Goal: Task Accomplishment & Management: Complete application form

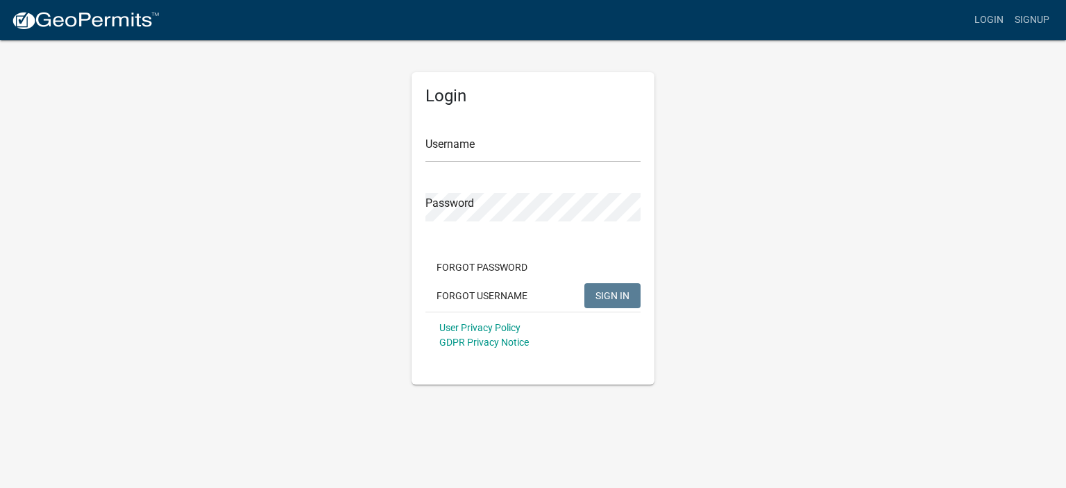
drag, startPoint x: 409, startPoint y: 138, endPoint x: 444, endPoint y: 142, distance: 35.6
click at [416, 138] on div "Login Username Password Forgot Password Forgot Username SIGN IN User Privacy Po…" at bounding box center [533, 212] width 264 height 346
click at [455, 145] on input "Username" at bounding box center [533, 148] width 215 height 28
type input "[EMAIL_ADDRESS][DOMAIN_NAME]"
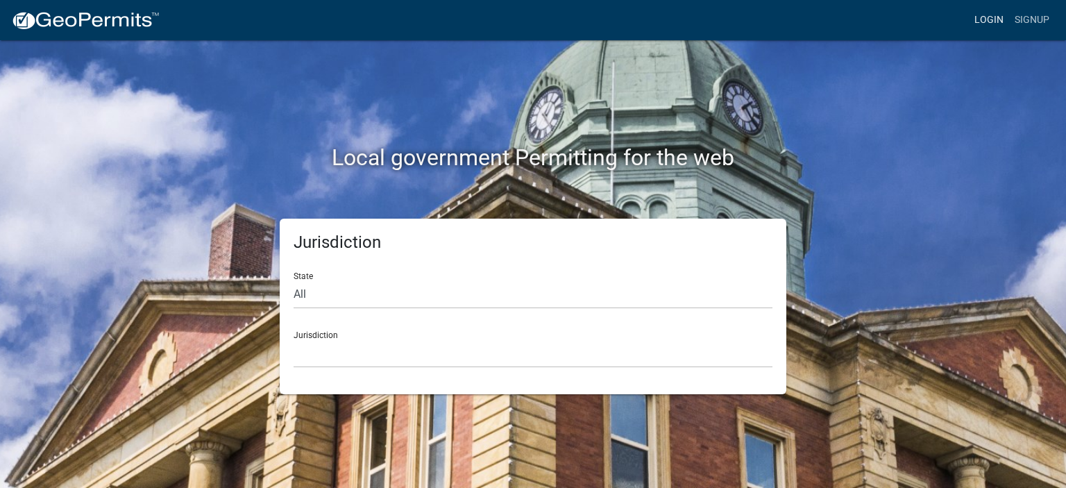
click at [995, 17] on link "Login" at bounding box center [989, 20] width 40 height 26
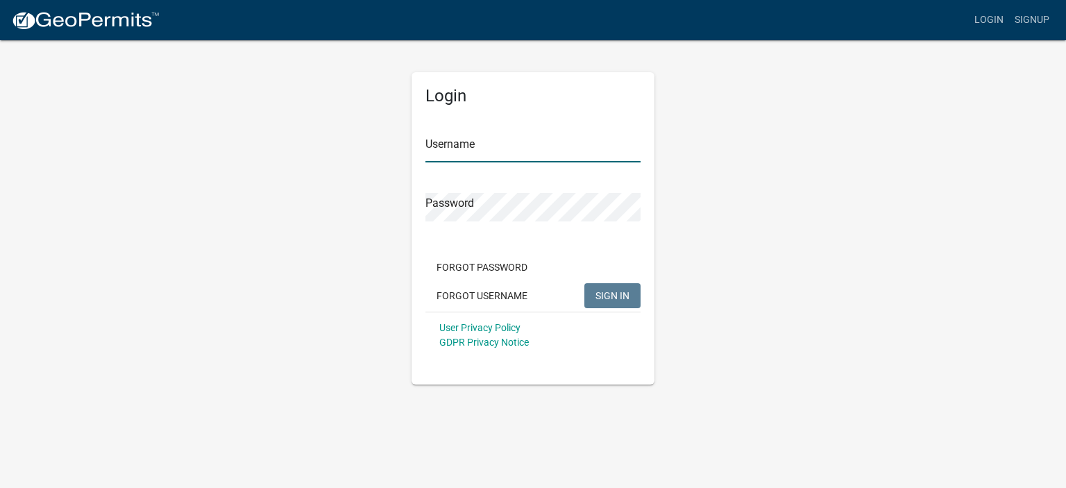
click at [444, 144] on input "Username" at bounding box center [533, 148] width 215 height 28
type input "[EMAIL_ADDRESS][DOMAIN_NAME]"
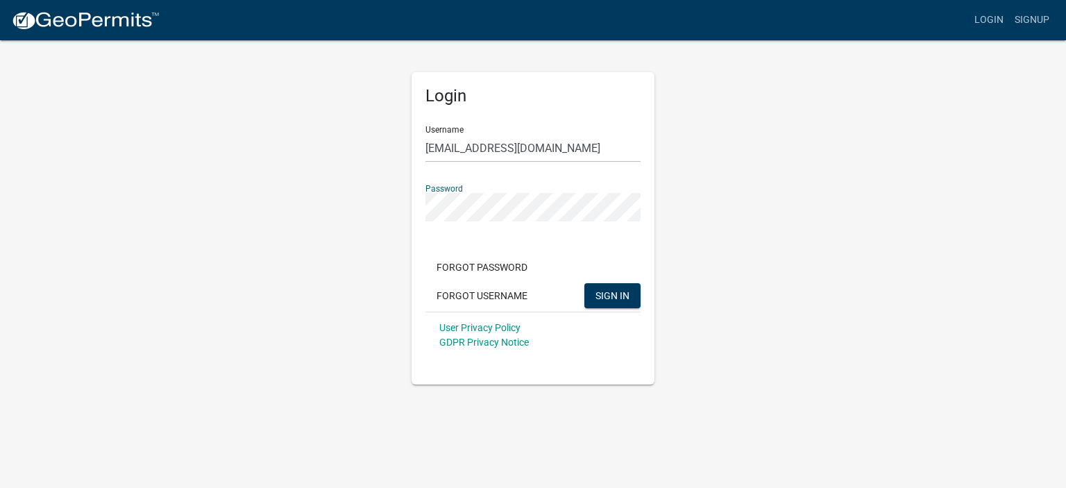
click at [585, 283] on button "SIGN IN" at bounding box center [613, 295] width 56 height 25
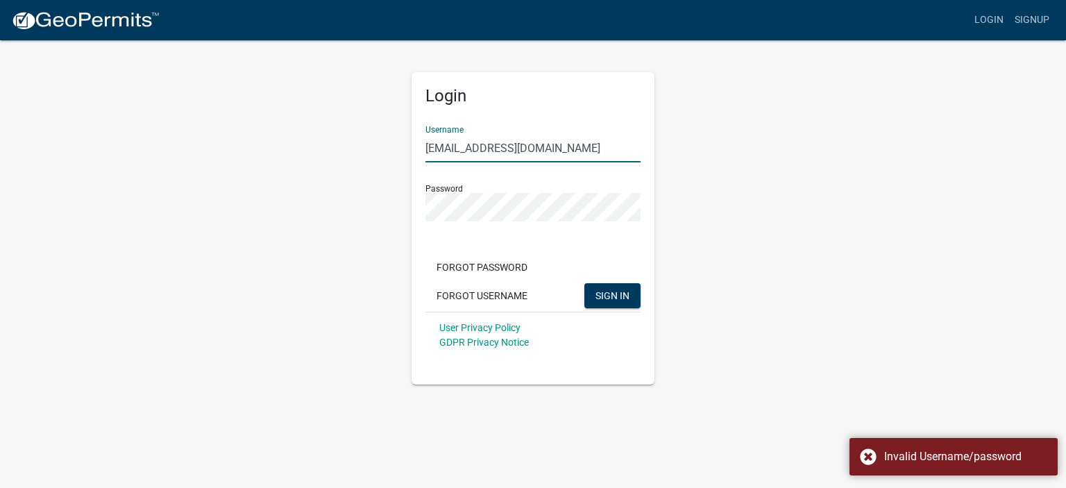
drag, startPoint x: 547, startPoint y: 149, endPoint x: 364, endPoint y: 147, distance: 183.3
click at [364, 147] on div "Login Username [EMAIL_ADDRESS][DOMAIN_NAME] Password Forgot Password Forgot Use…" at bounding box center [532, 212] width 791 height 346
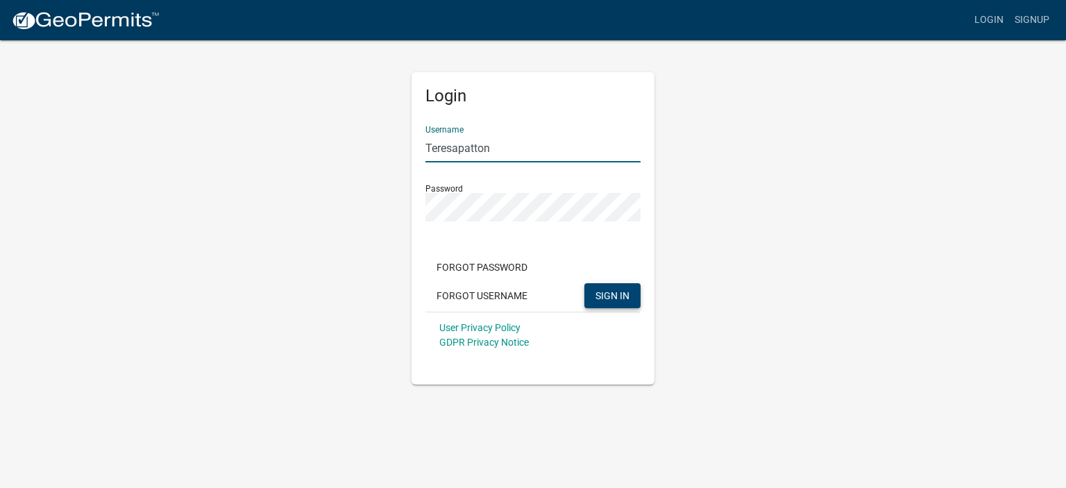
click at [615, 299] on span "SIGN IN" at bounding box center [613, 294] width 34 height 11
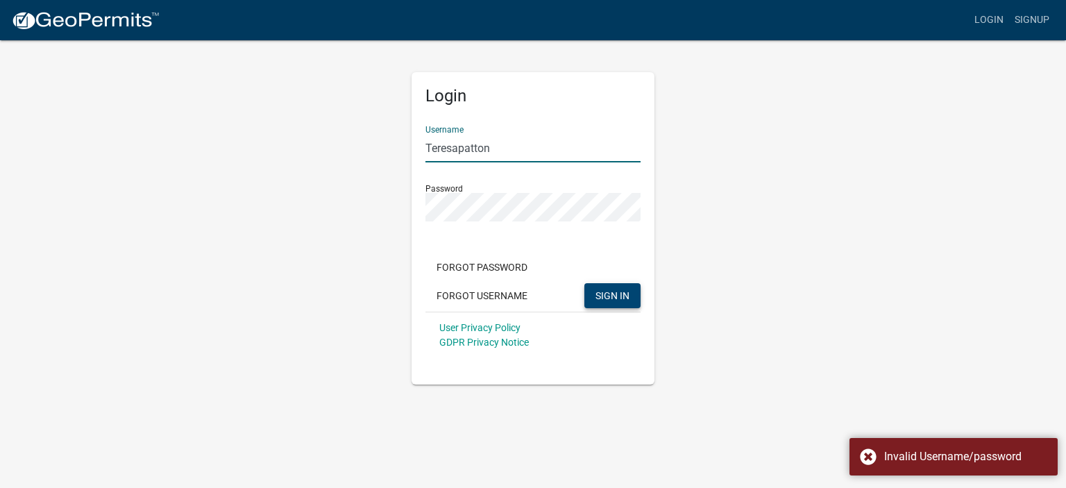
drag, startPoint x: 494, startPoint y: 146, endPoint x: 339, endPoint y: 141, distance: 155.6
click at [339, 141] on div "Login Username [PERSON_NAME] Password Forgot Password Forgot Username SIGN IN U…" at bounding box center [532, 212] width 791 height 346
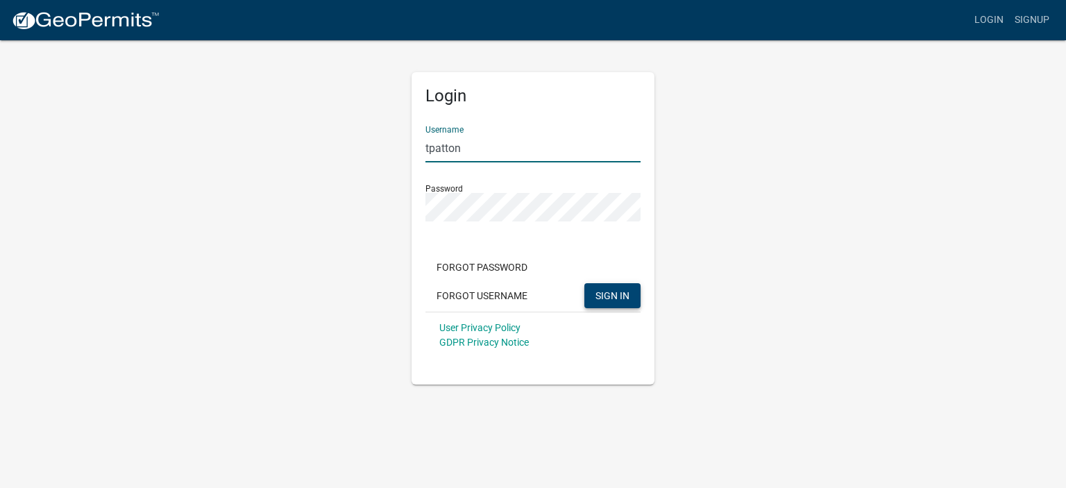
type input "[EMAIL_ADDRESS][DOMAIN_NAME]"
click at [405, 208] on div "Login Username [EMAIL_ADDRESS][DOMAIN_NAME] Password Forgot Password Forgot Use…" at bounding box center [533, 212] width 264 height 346
click at [585, 283] on button "SIGN IN" at bounding box center [613, 295] width 56 height 25
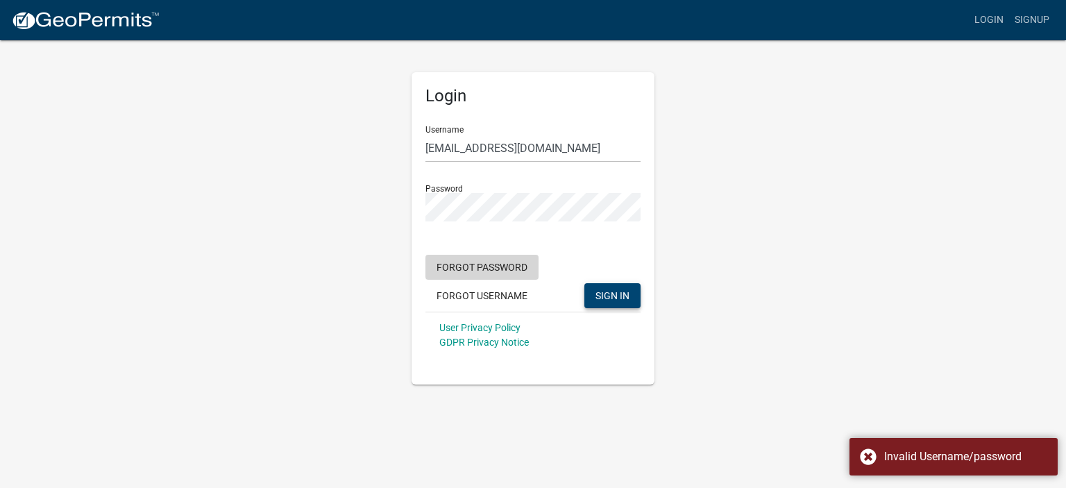
click at [516, 266] on button "Forgot Password" at bounding box center [482, 267] width 113 height 25
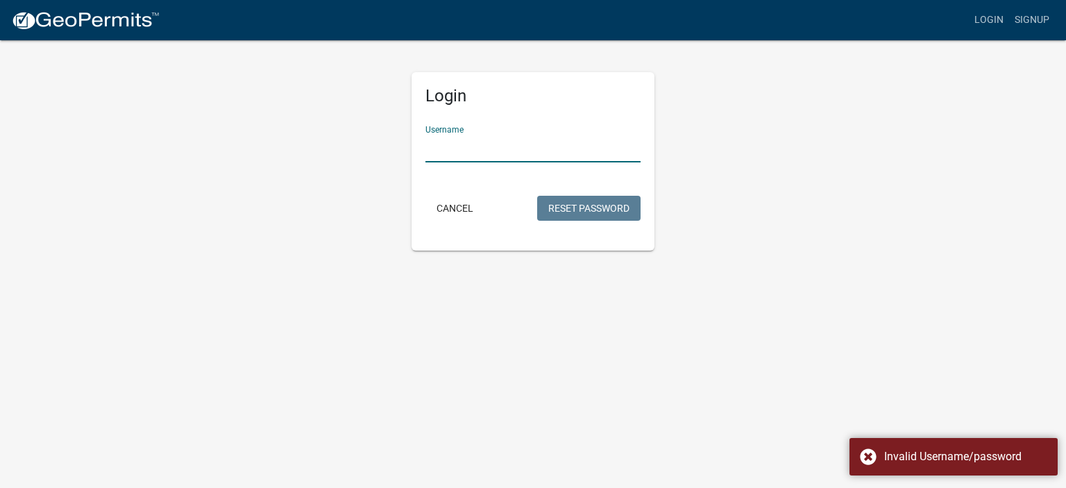
click at [457, 142] on input "Username" at bounding box center [533, 148] width 215 height 28
type input "[EMAIL_ADDRESS][DOMAIN_NAME]"
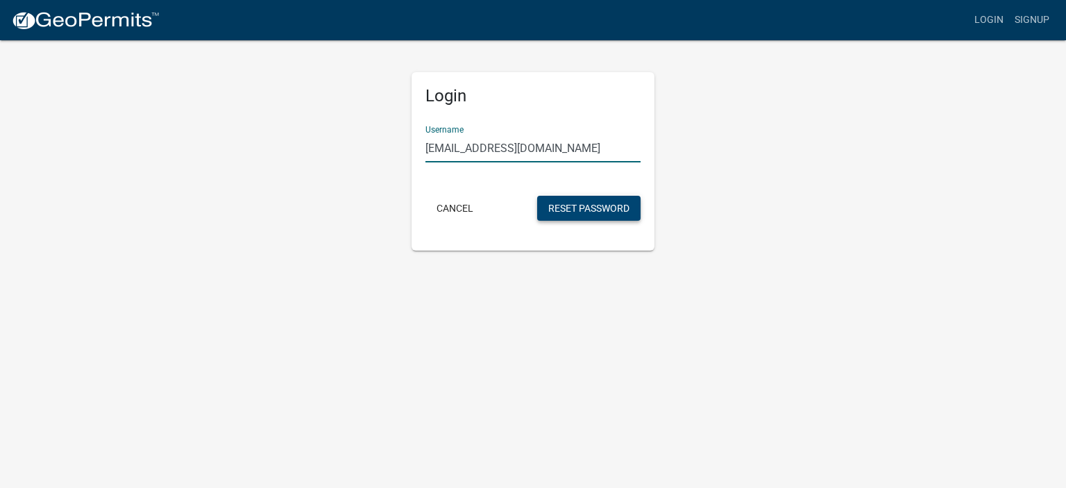
click at [582, 211] on button "Reset Password" at bounding box center [588, 208] width 103 height 25
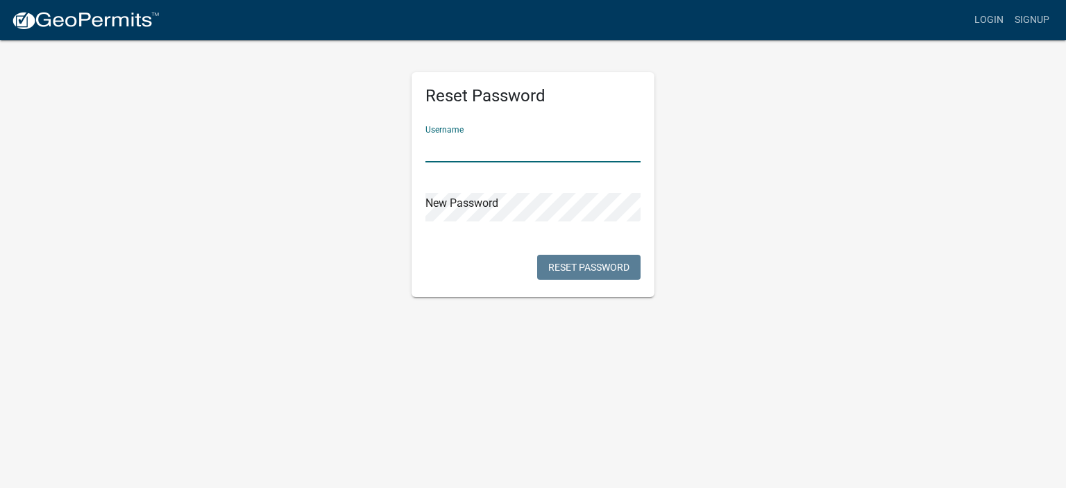
click at [439, 141] on input "text" at bounding box center [533, 148] width 215 height 28
type input "[EMAIL_ADDRESS][DOMAIN_NAME]"
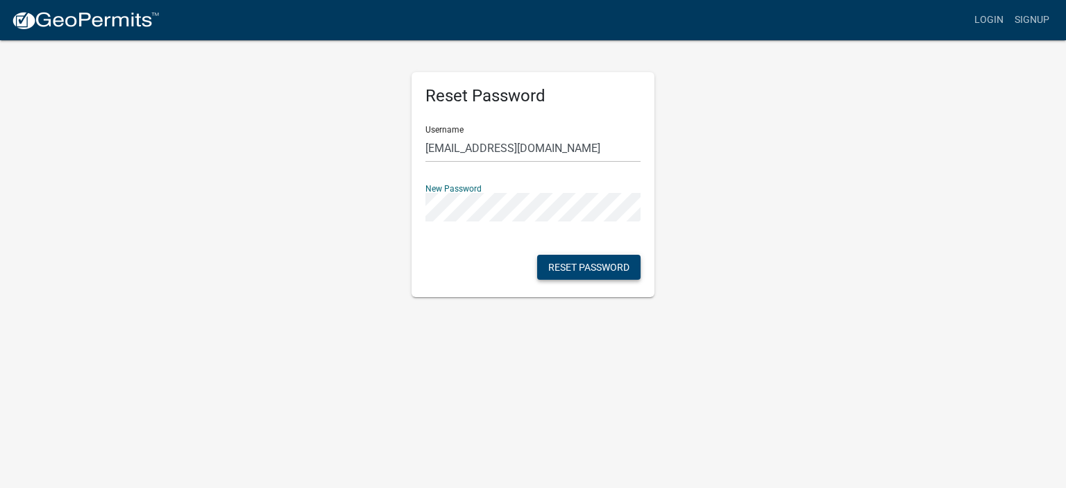
click at [576, 265] on button "Reset Password" at bounding box center [588, 267] width 103 height 25
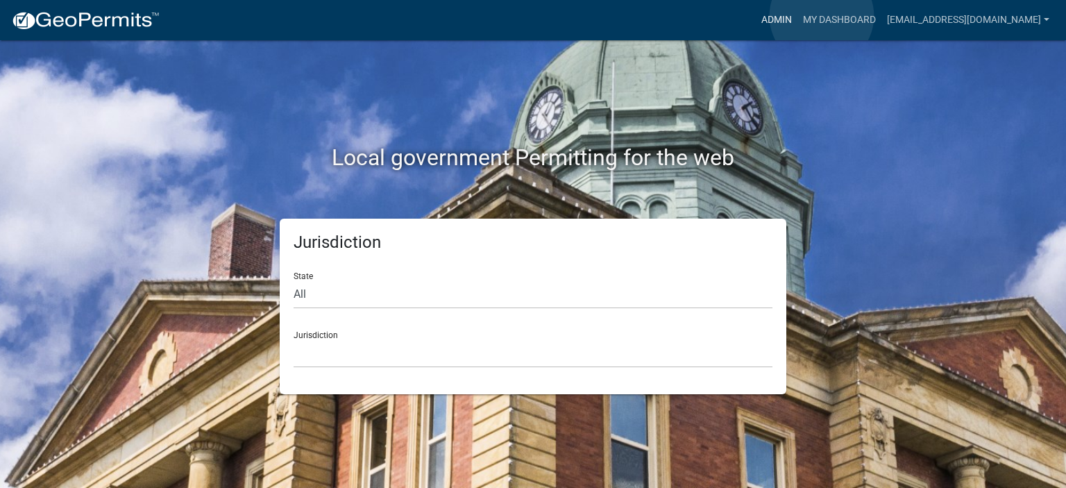
click at [798, 16] on link "Admin" at bounding box center [777, 20] width 42 height 26
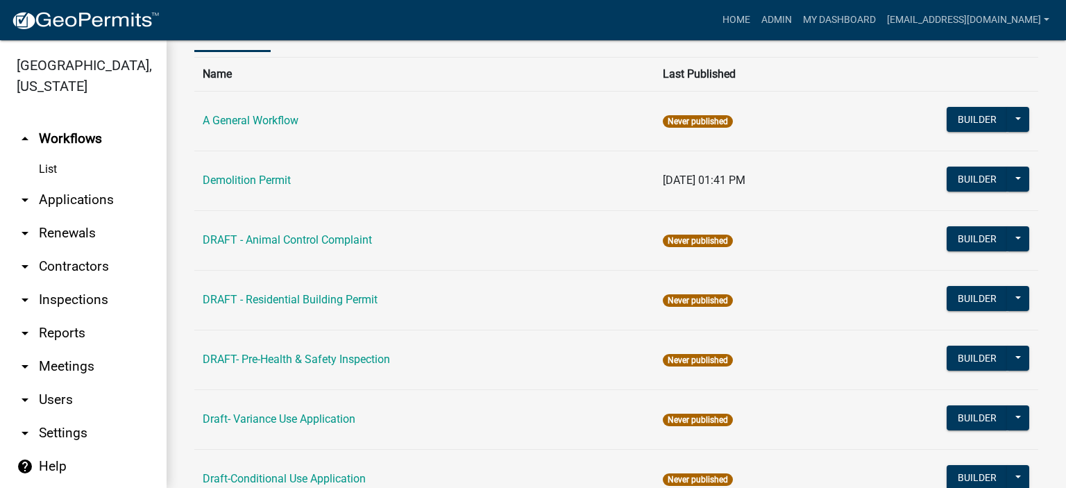
scroll to position [115, 0]
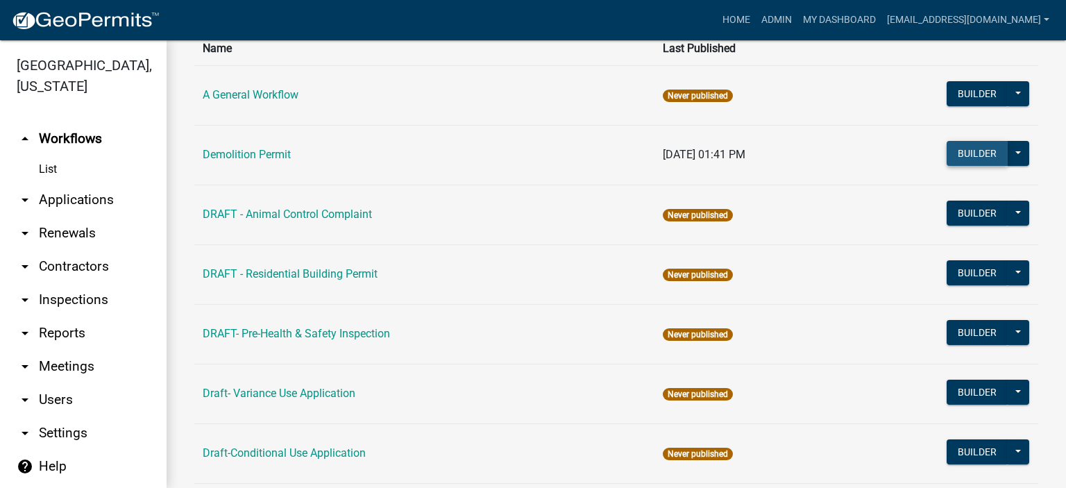
click at [959, 149] on button "Builder" at bounding box center [977, 153] width 61 height 25
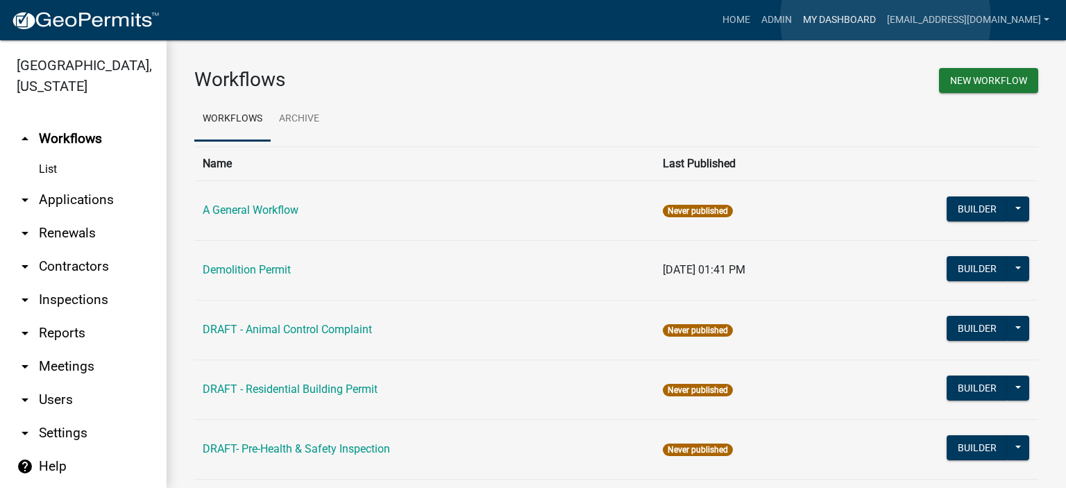
click at [882, 19] on link "My Dashboard" at bounding box center [840, 20] width 84 height 26
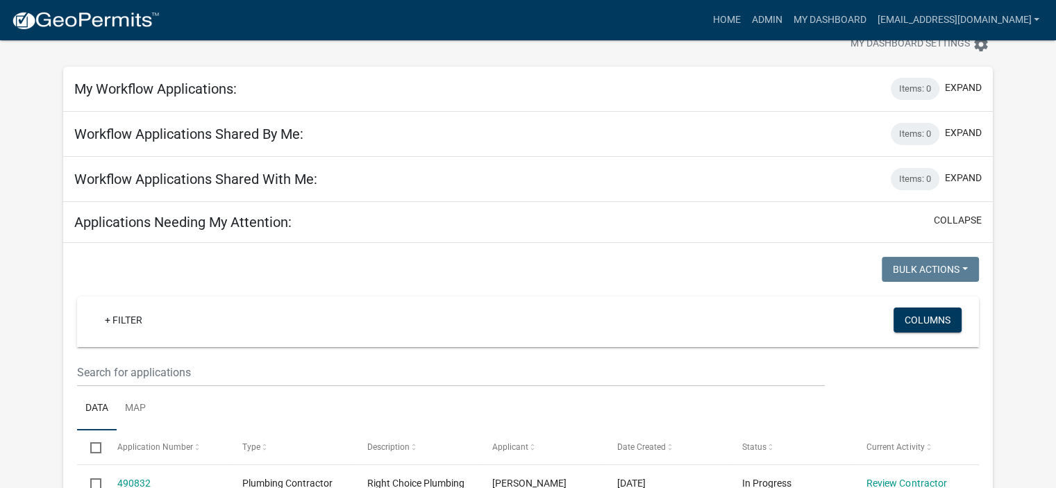
scroll to position [46, 0]
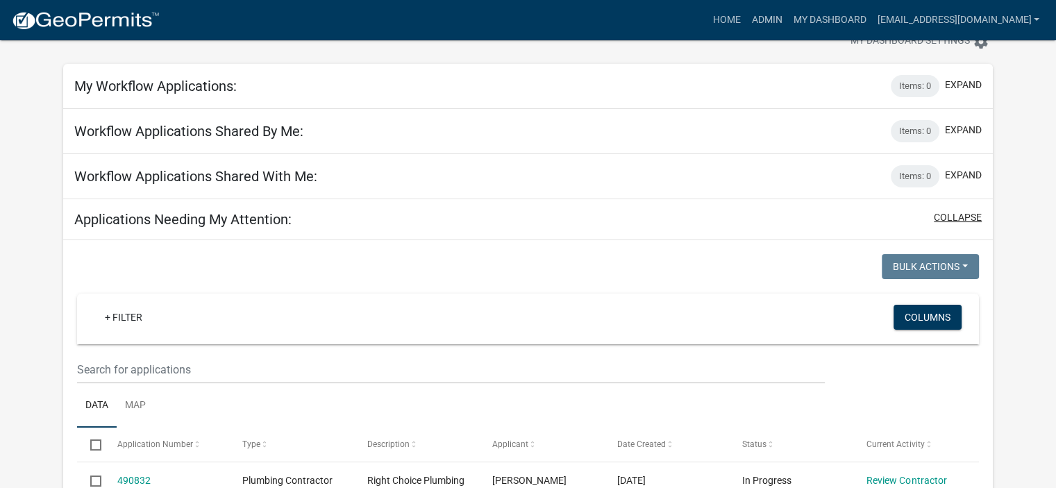
click at [971, 215] on button "collapse" at bounding box center [958, 217] width 48 height 15
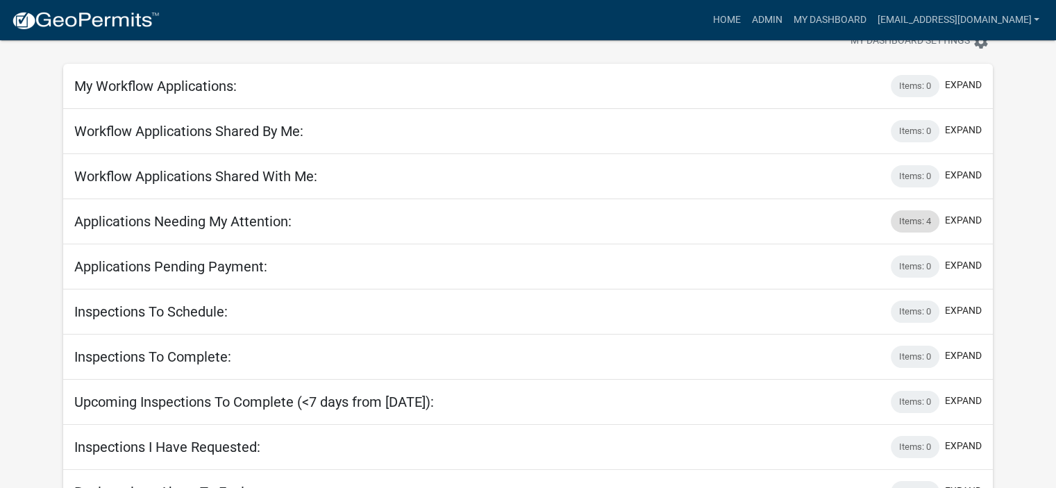
click at [913, 219] on div "Items: 4" at bounding box center [915, 221] width 49 height 22
click at [908, 221] on div "Items: 4" at bounding box center [915, 221] width 49 height 22
click at [951, 217] on button "expand" at bounding box center [963, 220] width 37 height 15
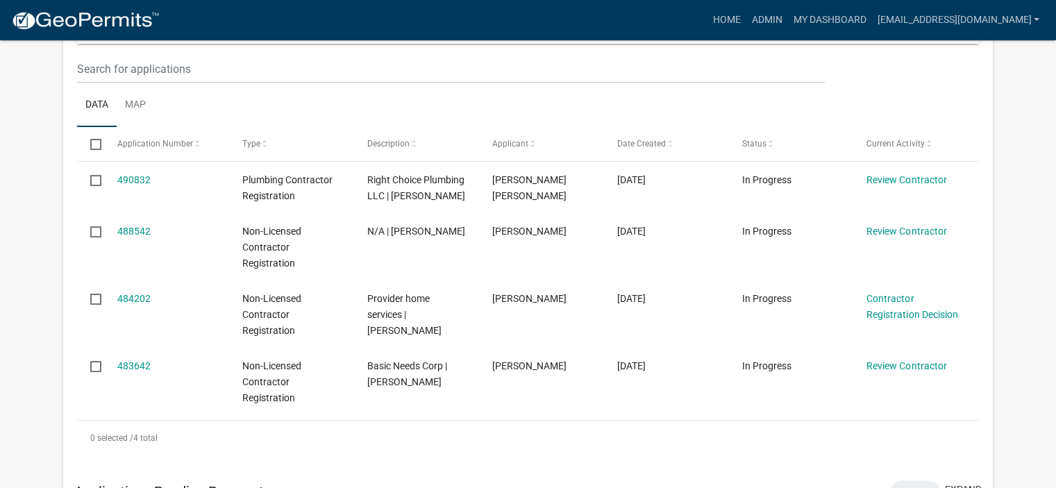
scroll to position [347, 0]
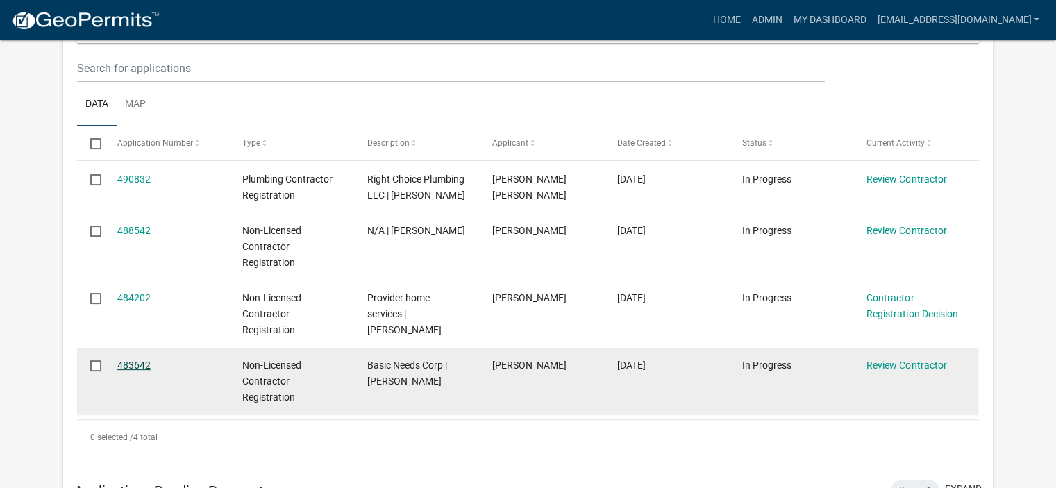
click at [129, 362] on link "483642" at bounding box center [133, 365] width 33 height 11
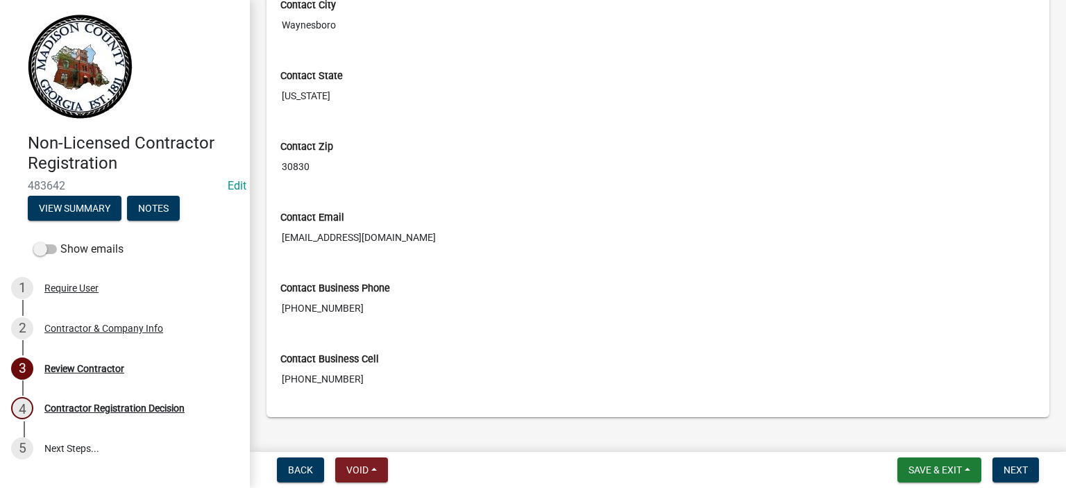
scroll to position [611, 0]
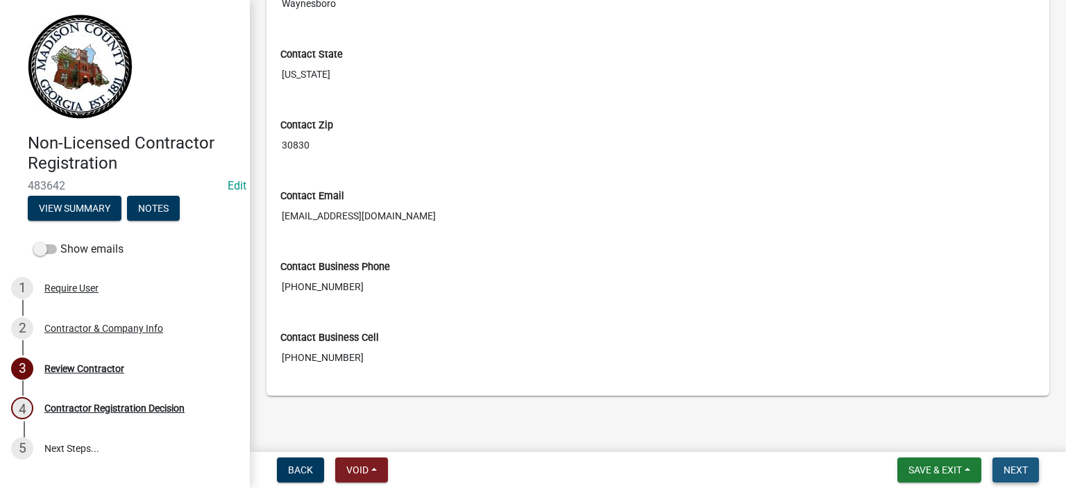
click at [1014, 467] on span "Next" at bounding box center [1016, 469] width 24 height 11
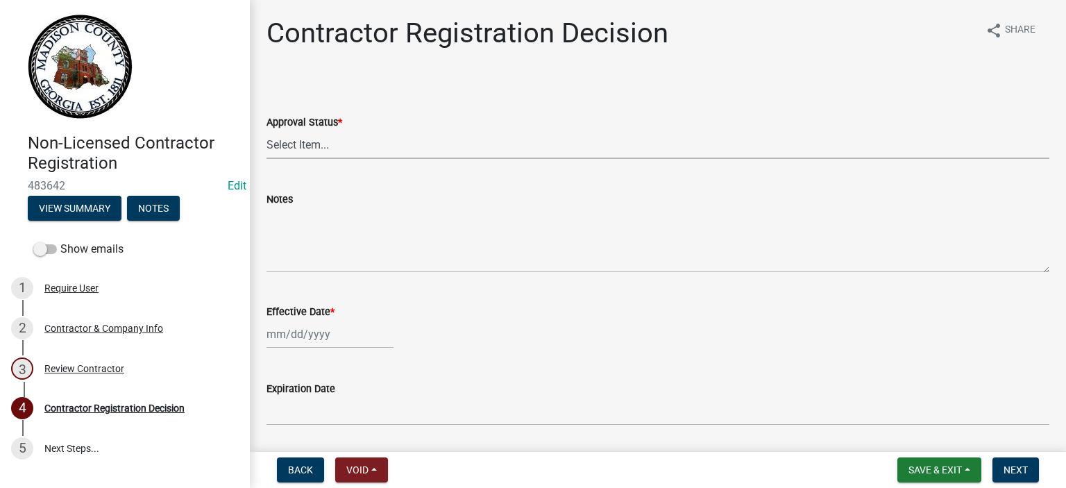
click at [289, 141] on select "Select Item... Approved Denied" at bounding box center [658, 145] width 783 height 28
click at [267, 131] on select "Select Item... Approved Denied" at bounding box center [658, 145] width 783 height 28
select select "4b86b809-39dd-4c68-9f3d-fdb3e7050482"
click at [302, 327] on div at bounding box center [330, 334] width 127 height 28
select select "10"
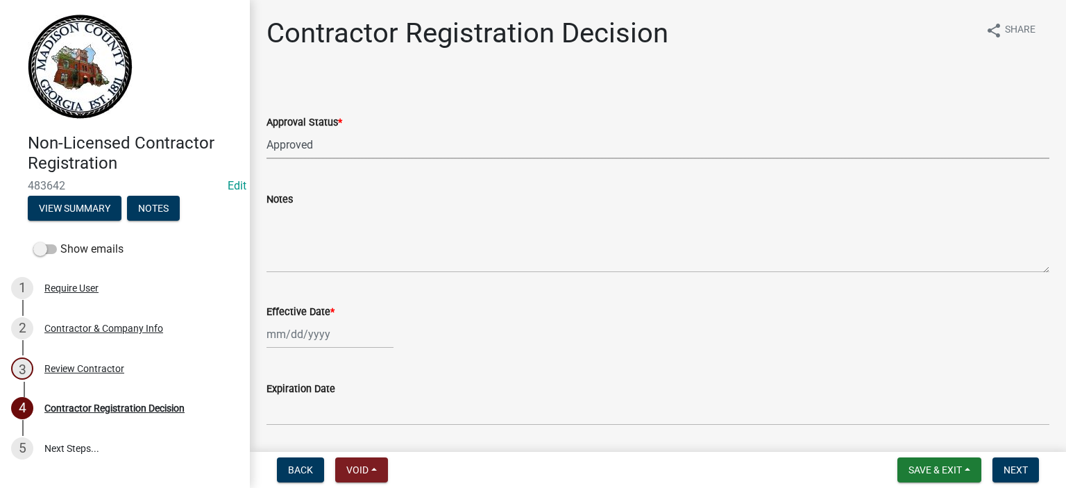
select select "2025"
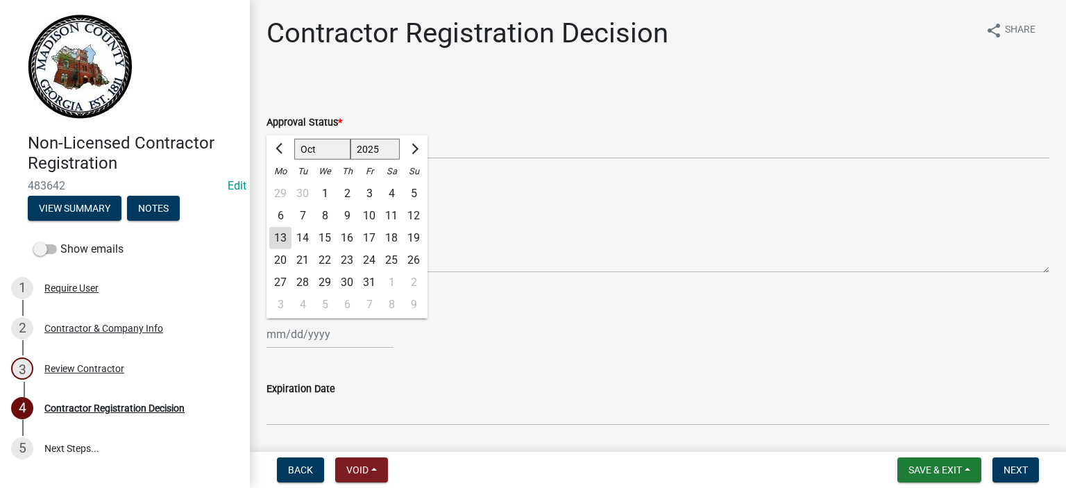
click at [280, 236] on div "13" at bounding box center [280, 238] width 22 height 22
type input "10/13/2025"
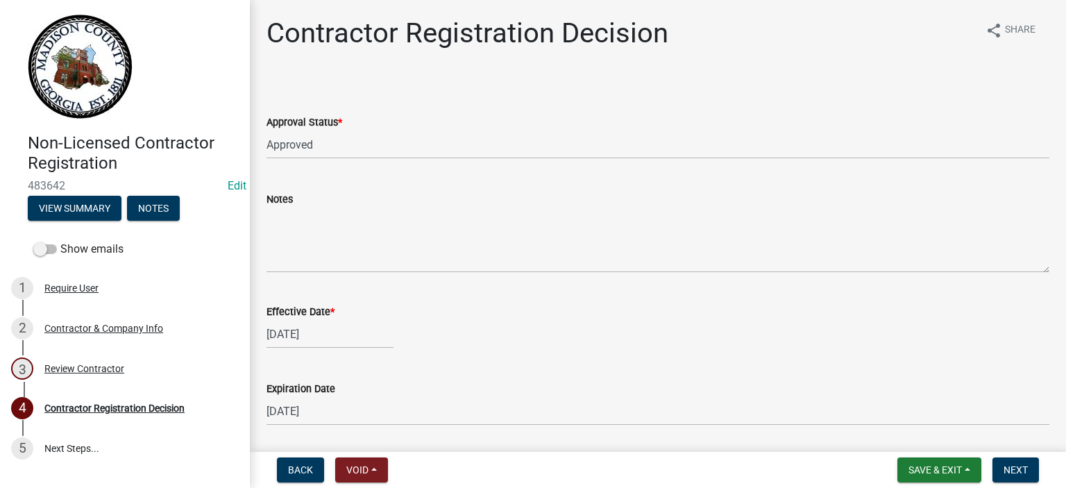
scroll to position [45, 0]
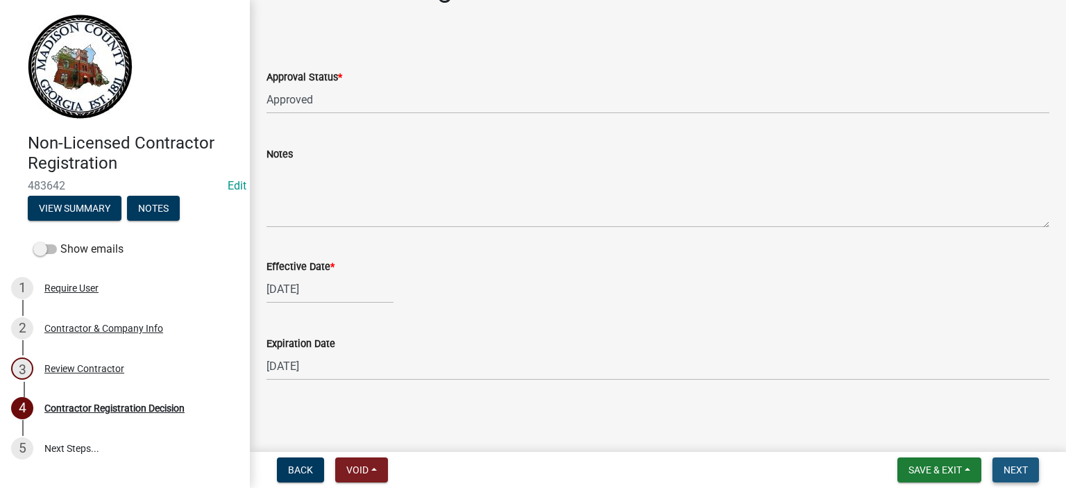
click at [1011, 467] on span "Next" at bounding box center [1016, 469] width 24 height 11
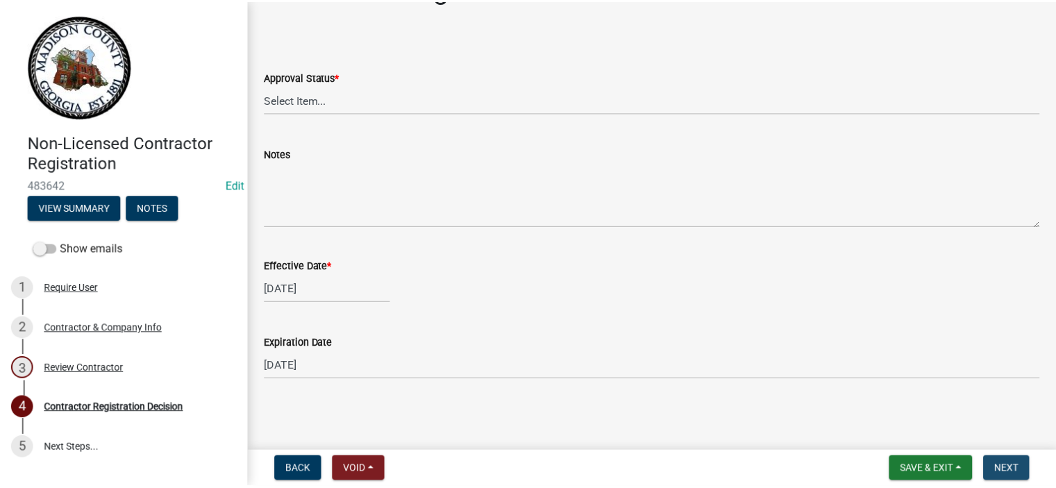
scroll to position [0, 0]
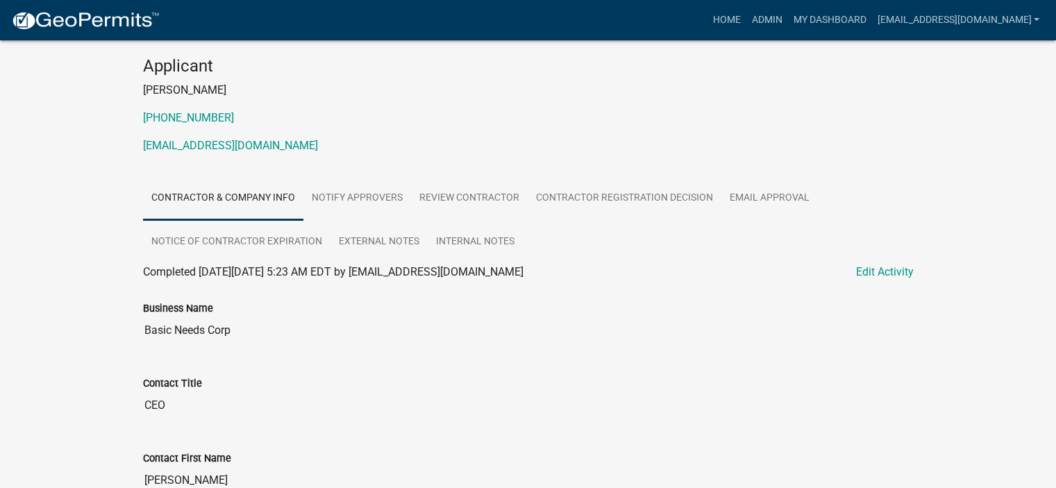
scroll to position [110, 0]
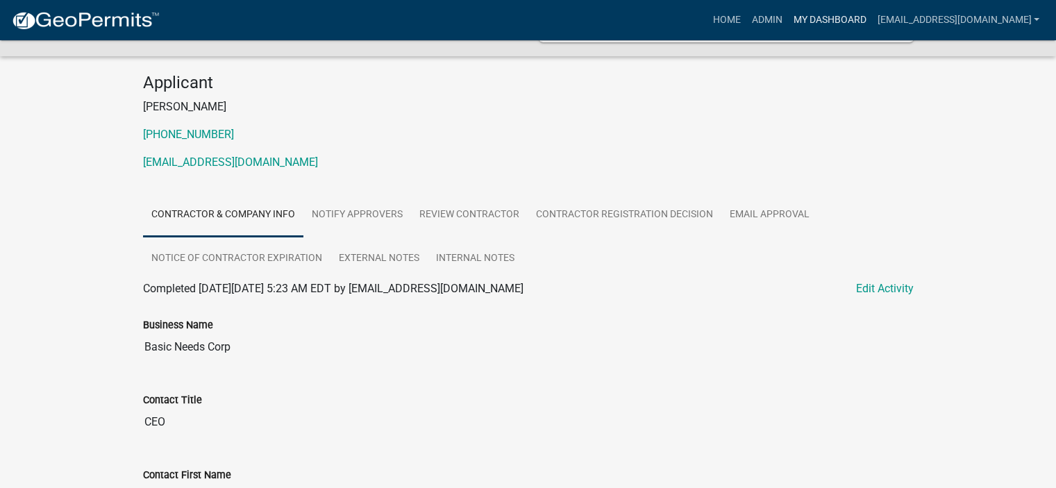
click at [864, 19] on link "My Dashboard" at bounding box center [829, 20] width 84 height 26
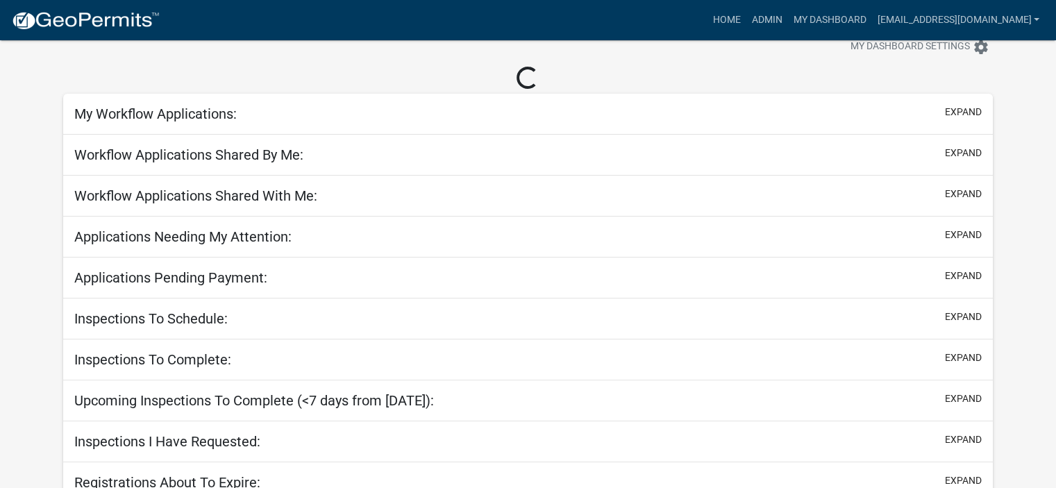
scroll to position [94, 0]
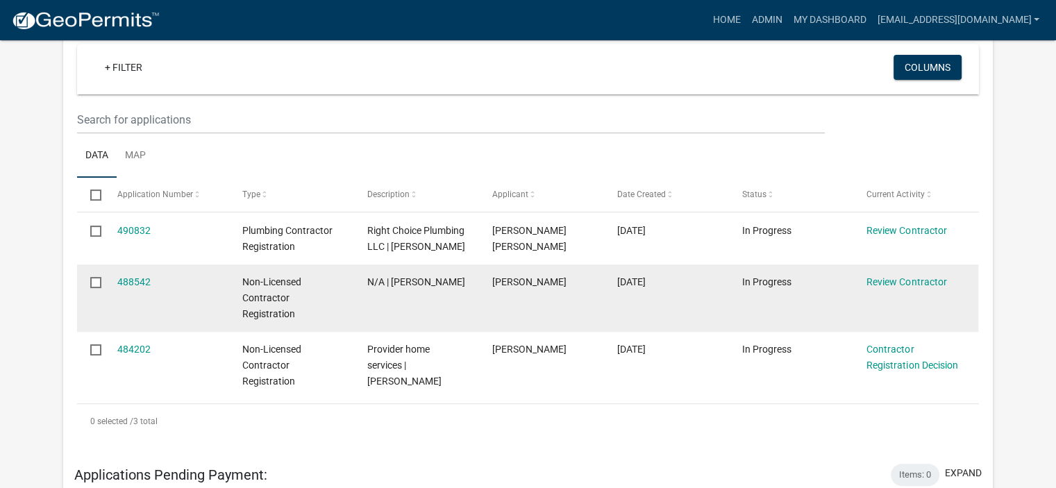
scroll to position [319, 0]
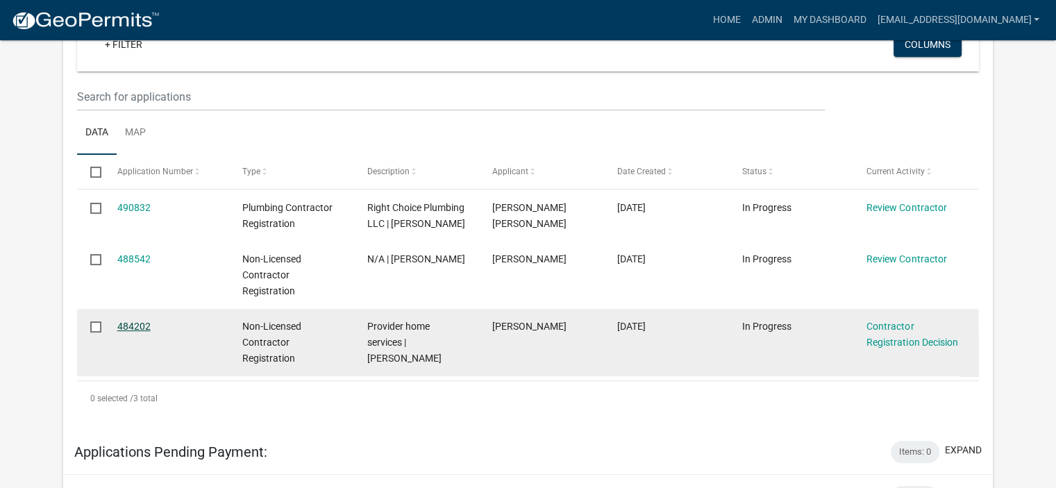
click at [136, 327] on link "484202" at bounding box center [133, 326] width 33 height 11
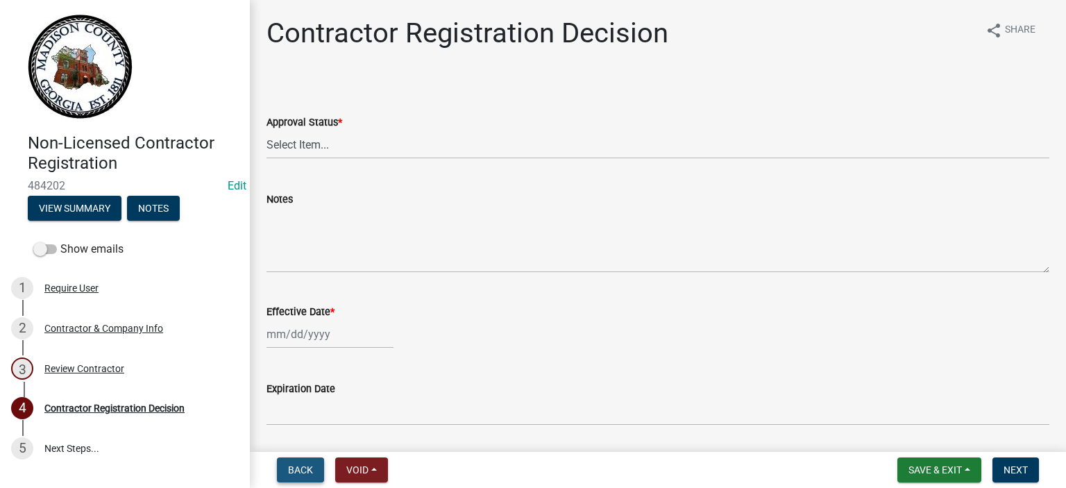
click at [294, 471] on span "Back" at bounding box center [300, 469] width 25 height 11
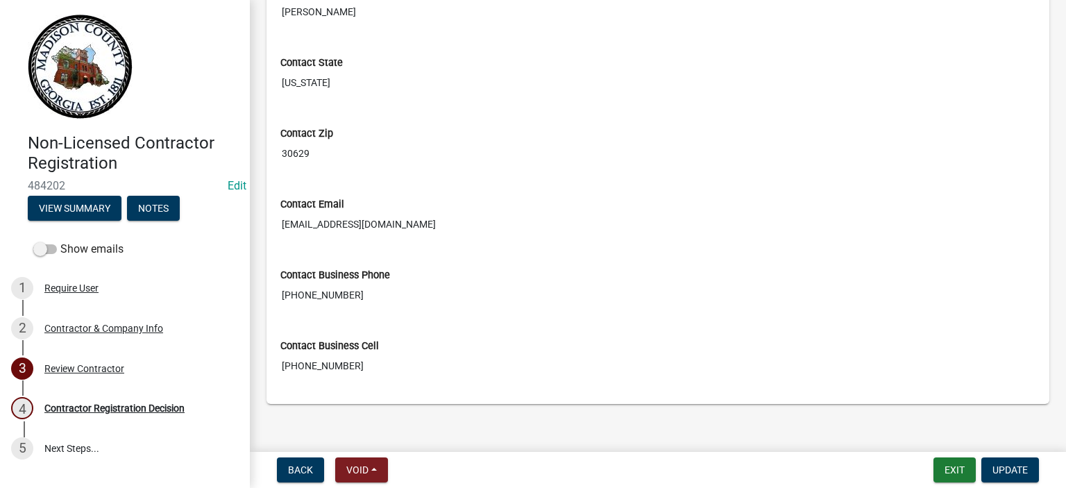
scroll to position [611, 0]
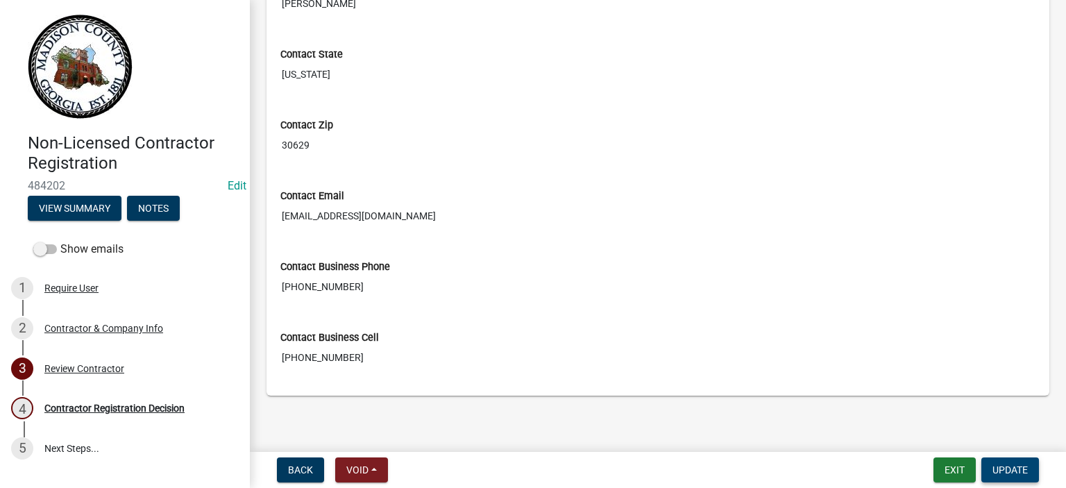
click at [1012, 469] on span "Update" at bounding box center [1010, 469] width 35 height 11
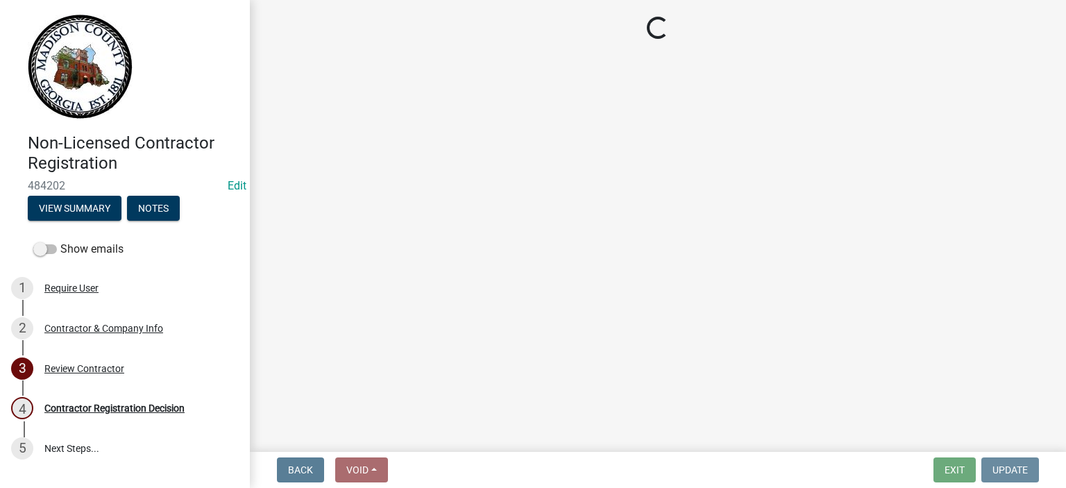
scroll to position [0, 0]
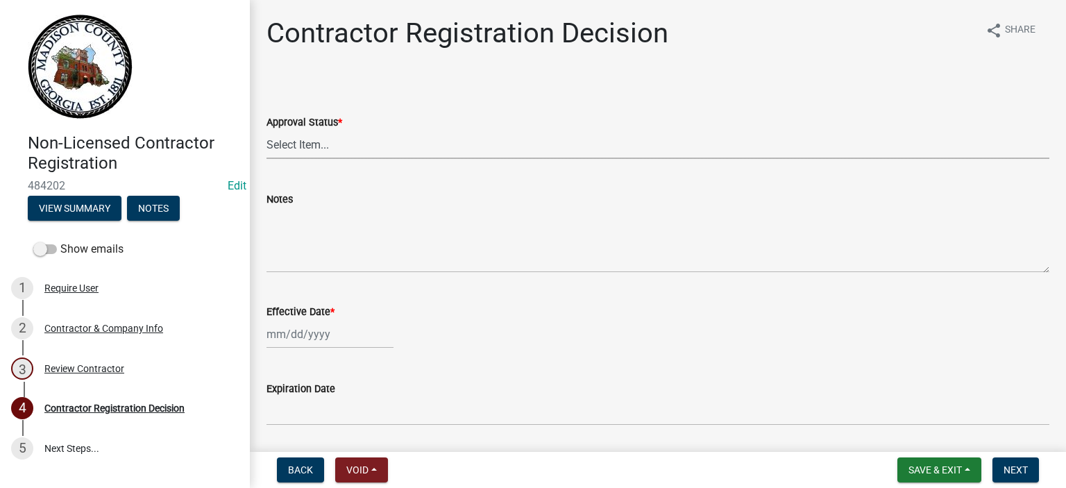
click at [341, 146] on select "Select Item... Approved Denied" at bounding box center [658, 145] width 783 height 28
click at [267, 131] on select "Select Item... Approved Denied" at bounding box center [658, 145] width 783 height 28
select select "4b86b809-39dd-4c68-9f3d-fdb3e7050482"
click at [294, 340] on div at bounding box center [330, 334] width 127 height 28
select select "10"
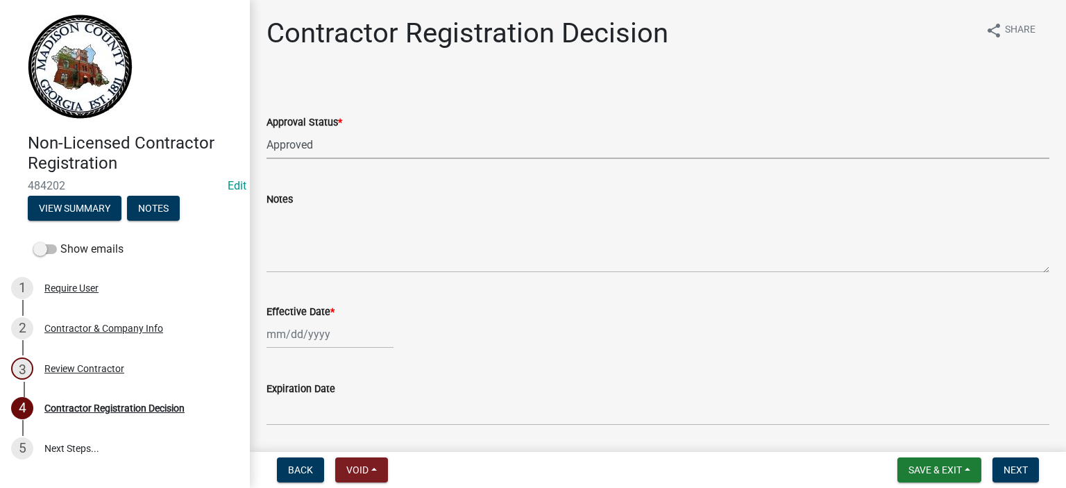
select select "2025"
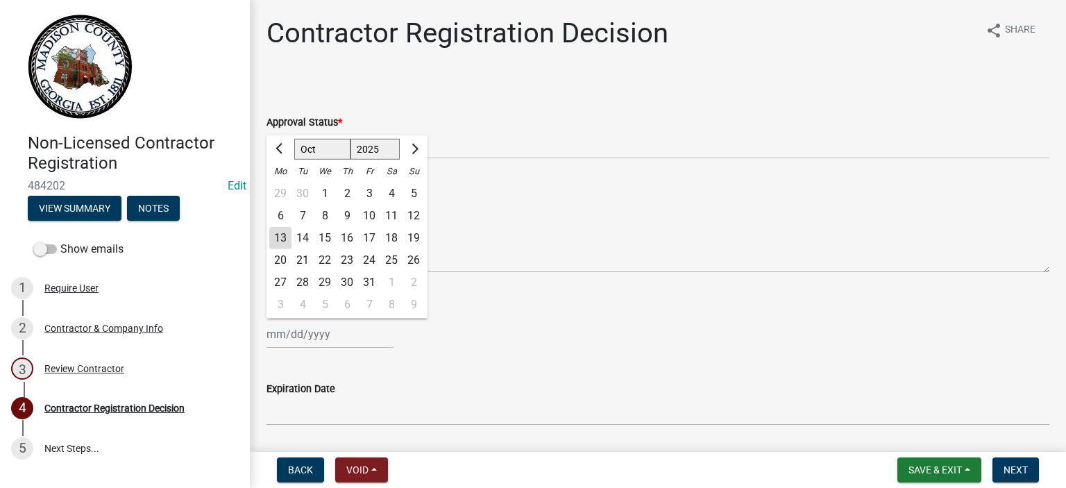
click at [280, 237] on div "13" at bounding box center [280, 238] width 22 height 22
type input "10/13/2025"
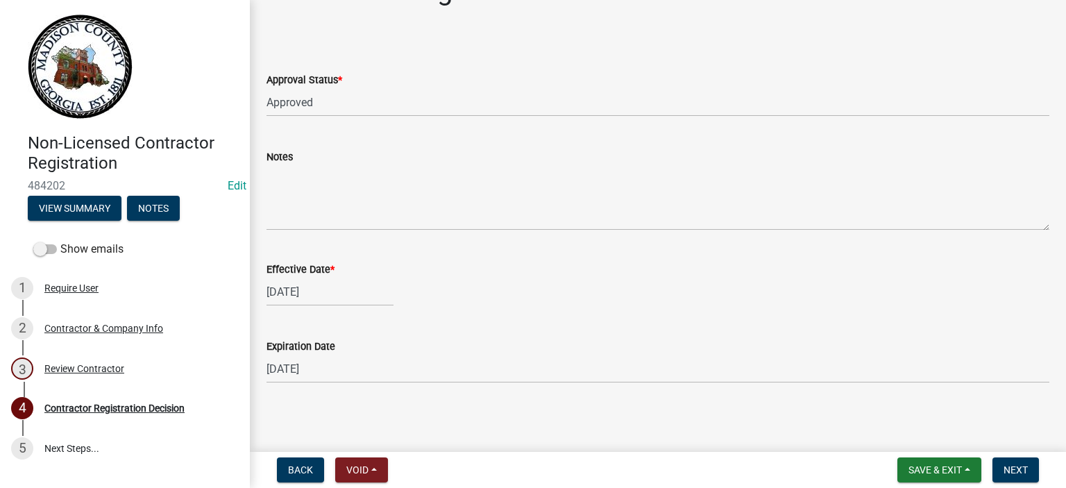
scroll to position [45, 0]
click at [1014, 472] on span "Next" at bounding box center [1016, 469] width 24 height 11
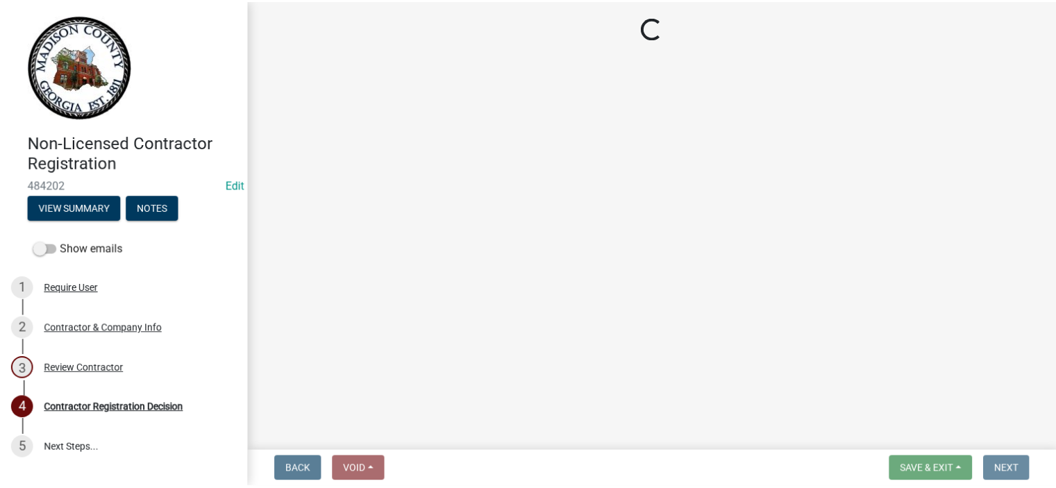
scroll to position [0, 0]
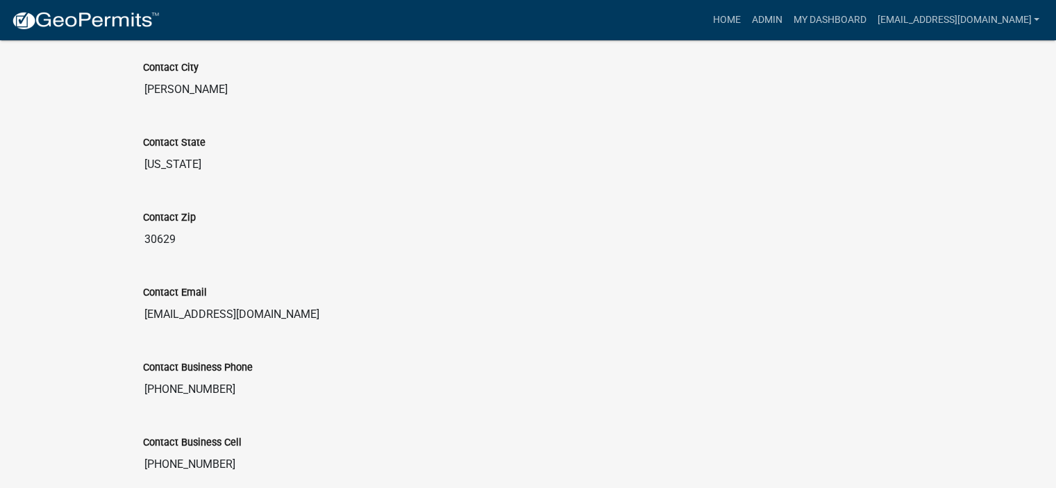
scroll to position [874, 0]
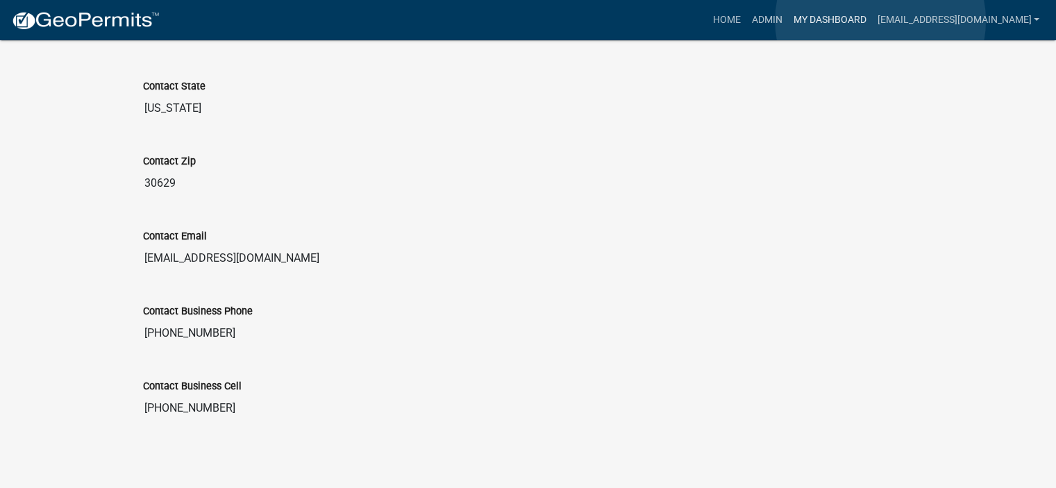
click at [871, 21] on link "My Dashboard" at bounding box center [829, 20] width 84 height 26
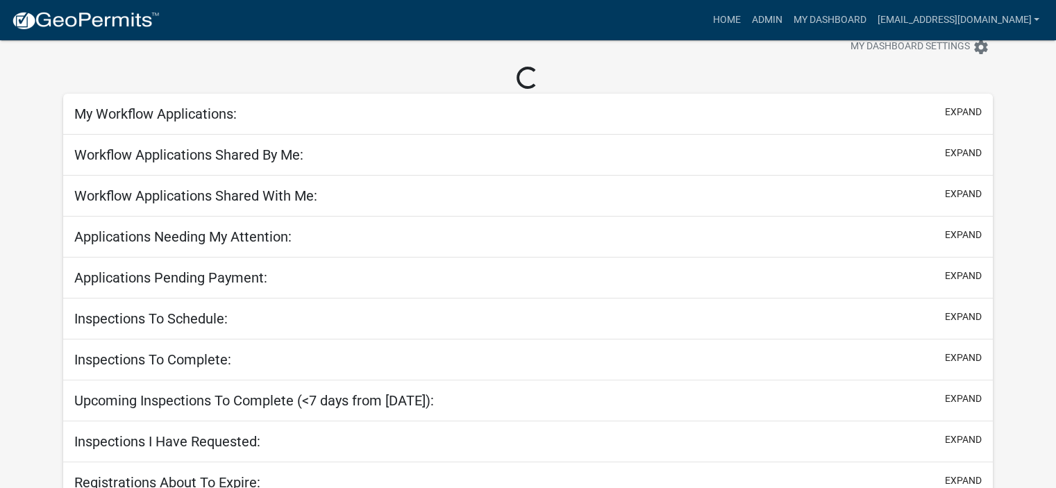
scroll to position [94, 0]
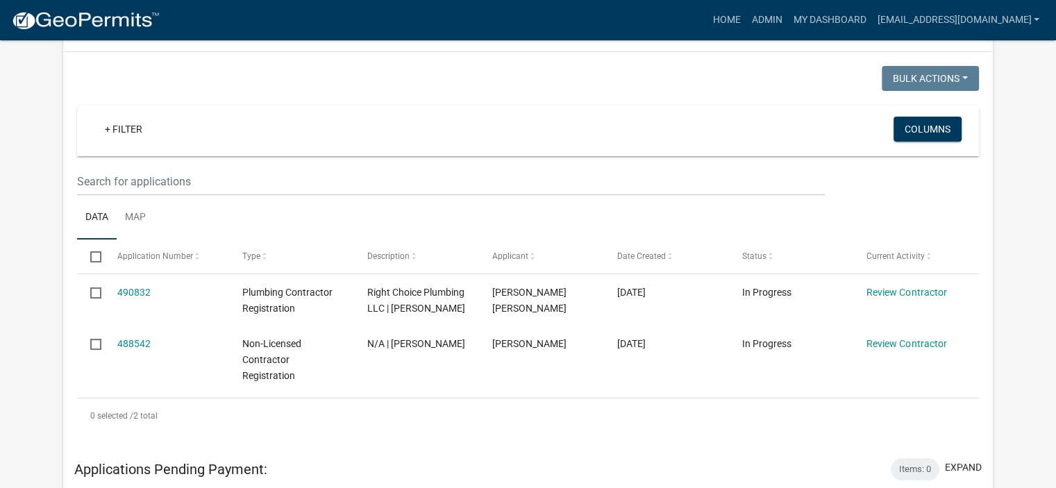
scroll to position [205, 0]
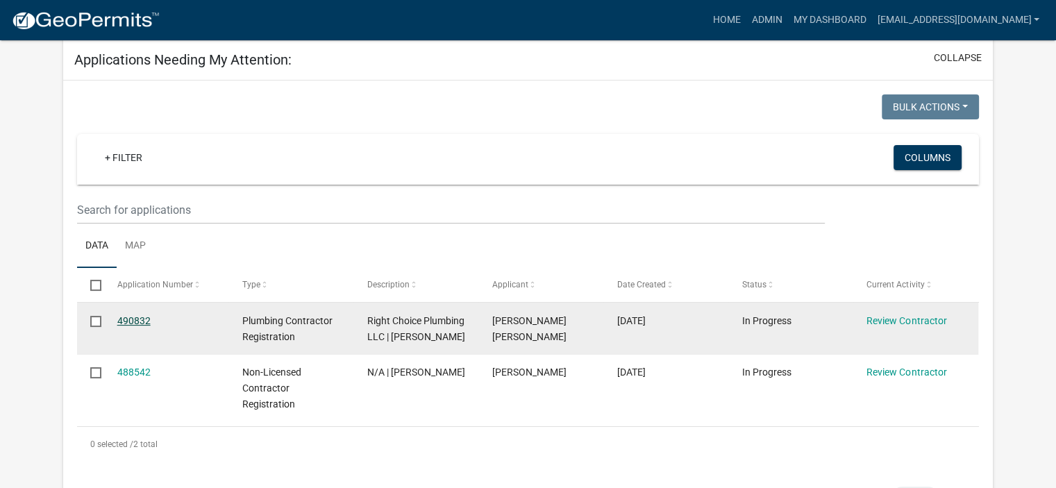
click at [130, 315] on div "490832" at bounding box center [166, 321] width 99 height 16
click at [133, 315] on link "490832" at bounding box center [133, 320] width 33 height 11
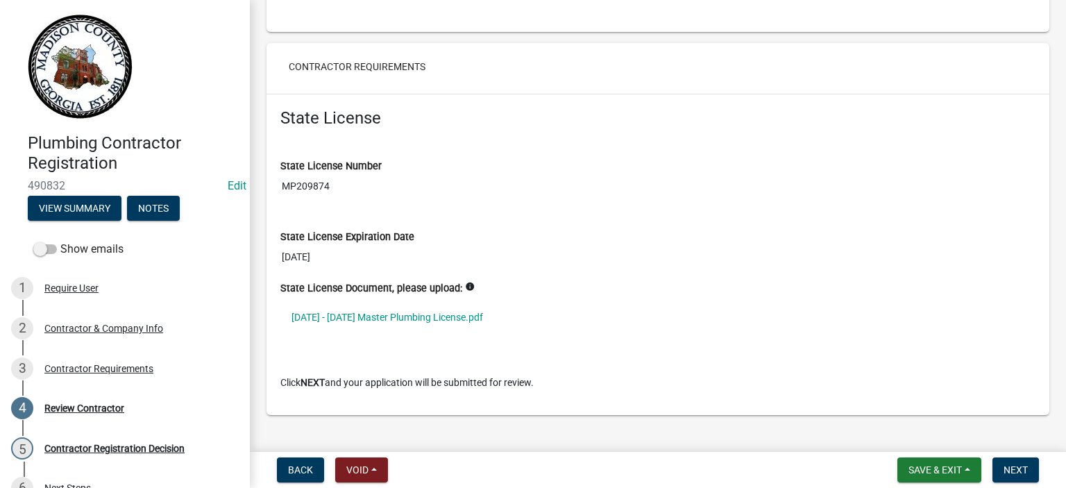
scroll to position [993, 0]
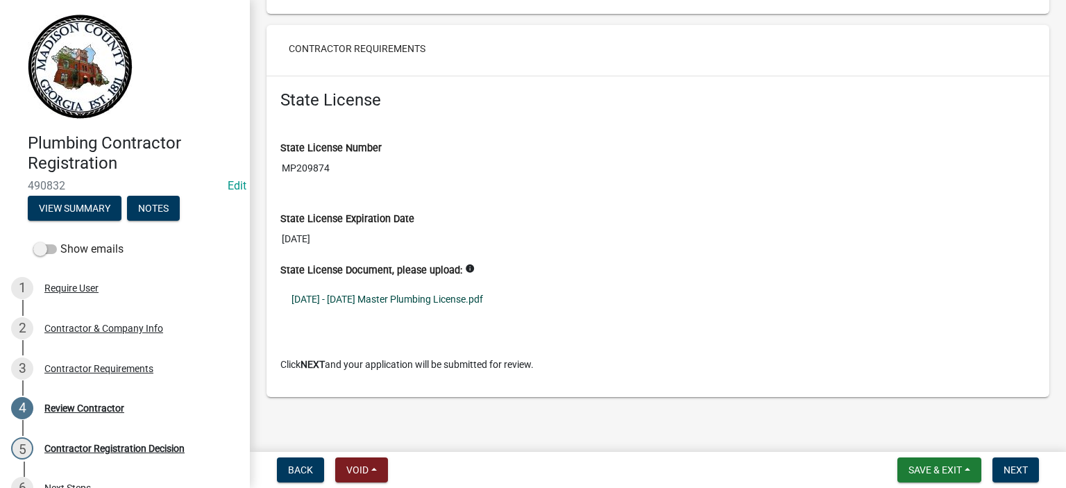
click at [399, 296] on link "2025 - 2026 Master Plumbing License.pdf" at bounding box center [657, 299] width 755 height 32
click at [1022, 467] on span "Next" at bounding box center [1016, 469] width 24 height 11
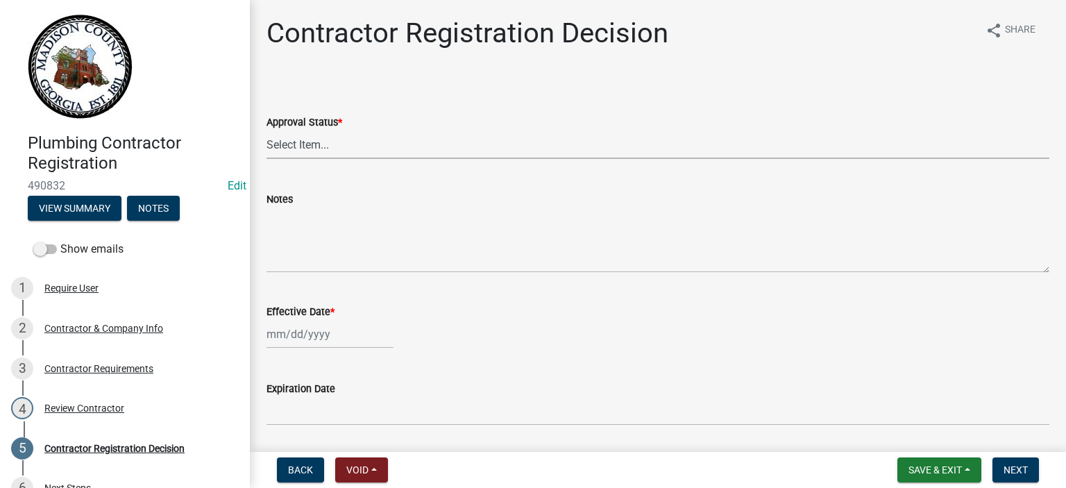
click at [288, 146] on select "Select Item... Approved Denied" at bounding box center [658, 145] width 783 height 28
click at [267, 131] on select "Select Item... Approved Denied" at bounding box center [658, 145] width 783 height 28
select select "4b86b809-39dd-4c68-9f3d-fdb3e7050482"
click at [300, 334] on div at bounding box center [330, 334] width 127 height 28
select select "10"
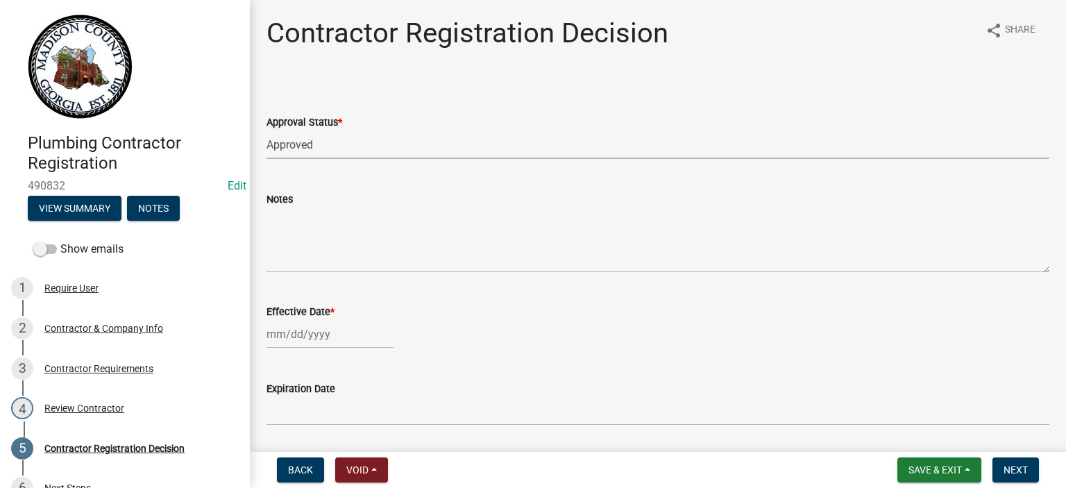
select select "2025"
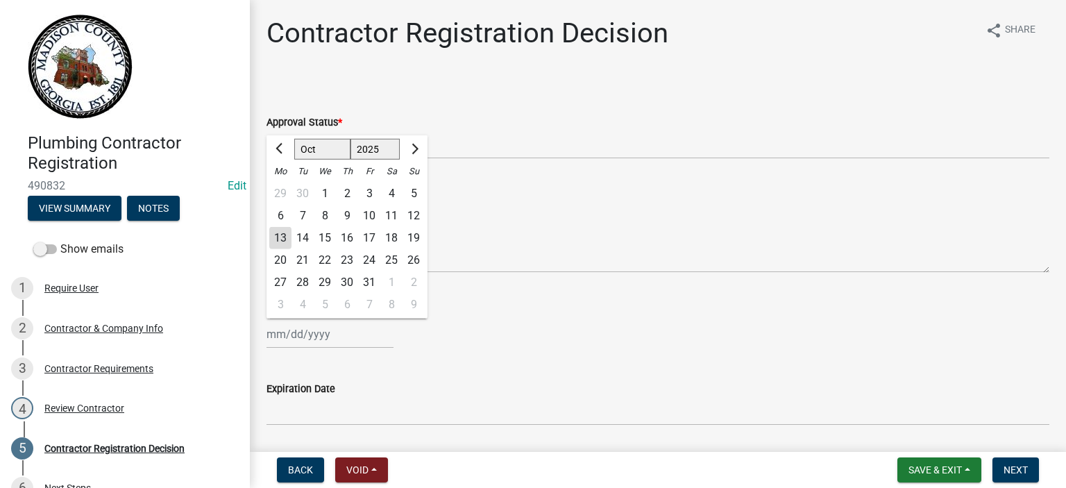
click at [276, 235] on div "13" at bounding box center [280, 238] width 22 height 22
type input "10/13/2025"
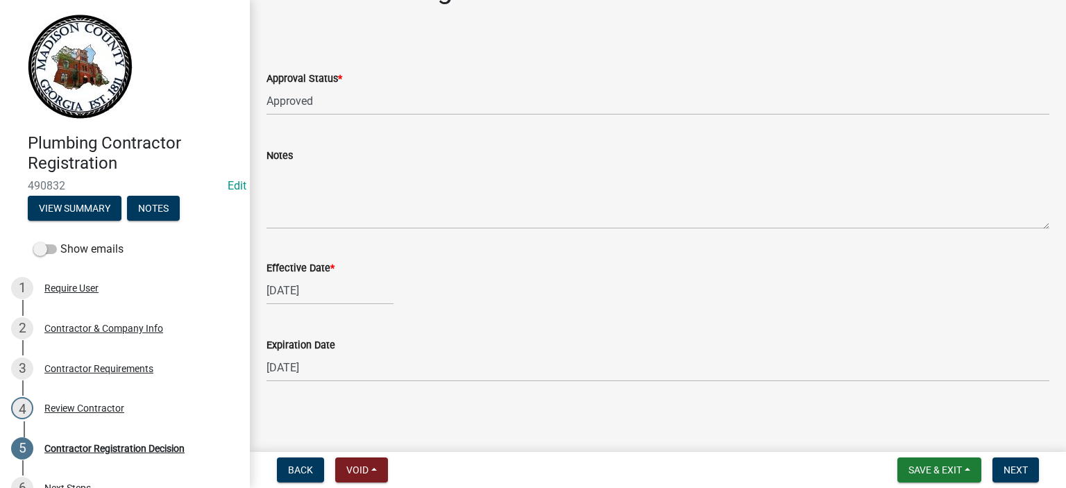
scroll to position [45, 0]
click at [1016, 466] on span "Next" at bounding box center [1016, 469] width 24 height 11
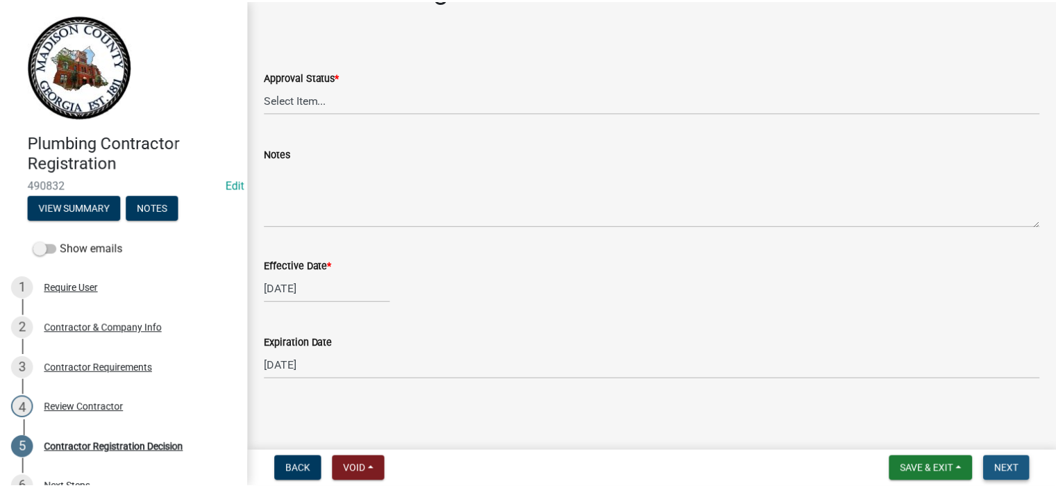
scroll to position [0, 0]
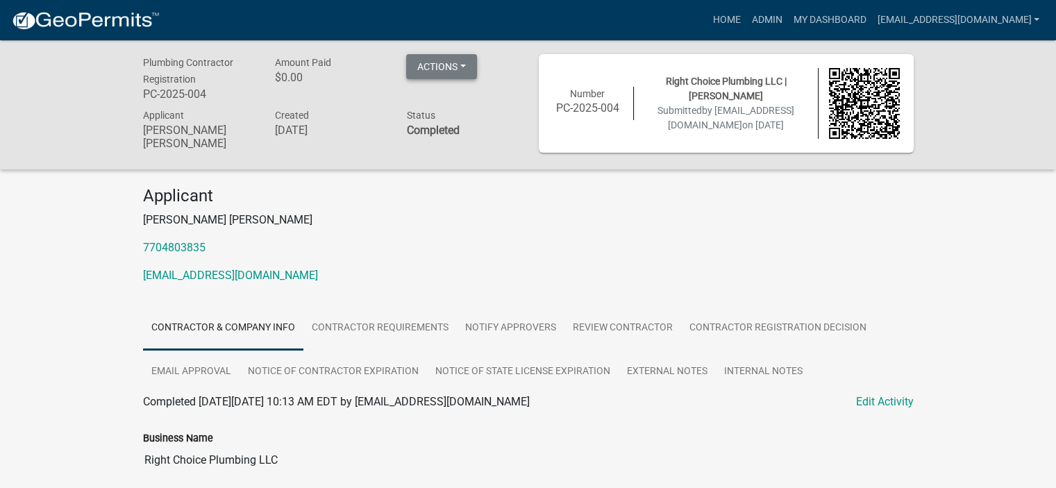
click at [428, 62] on button "Actions" at bounding box center [441, 66] width 71 height 25
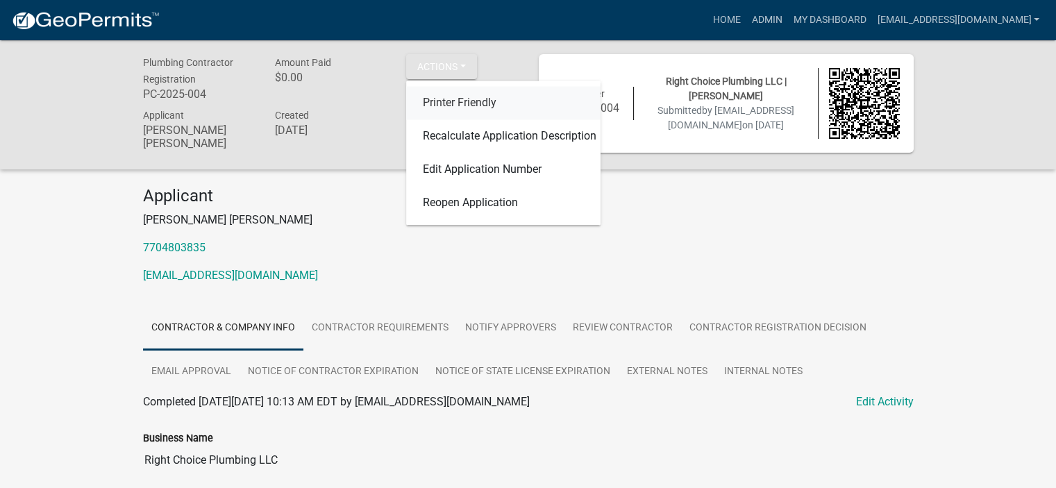
click at [458, 99] on link "Printer Friendly" at bounding box center [503, 103] width 194 height 33
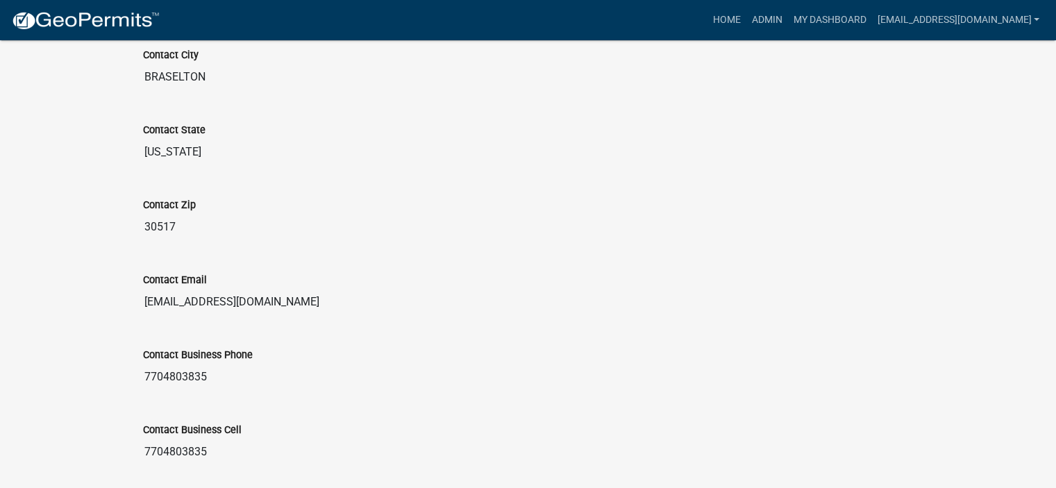
scroll to position [876, 0]
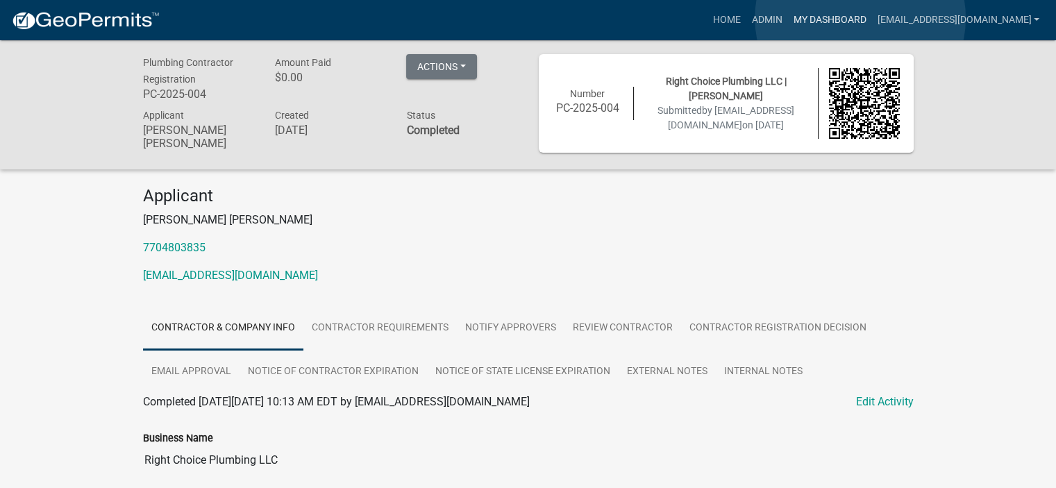
click at [860, 18] on link "My Dashboard" at bounding box center [829, 20] width 84 height 26
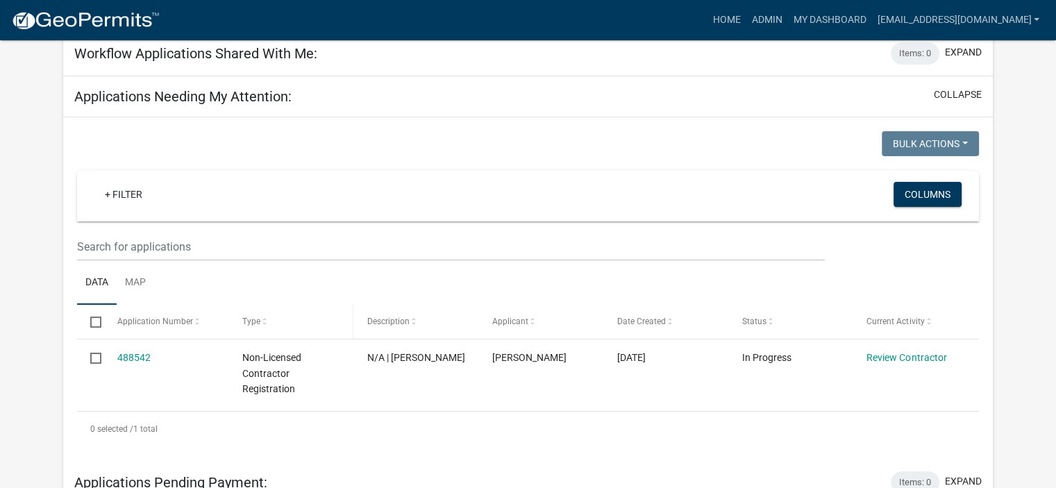
scroll to position [185, 0]
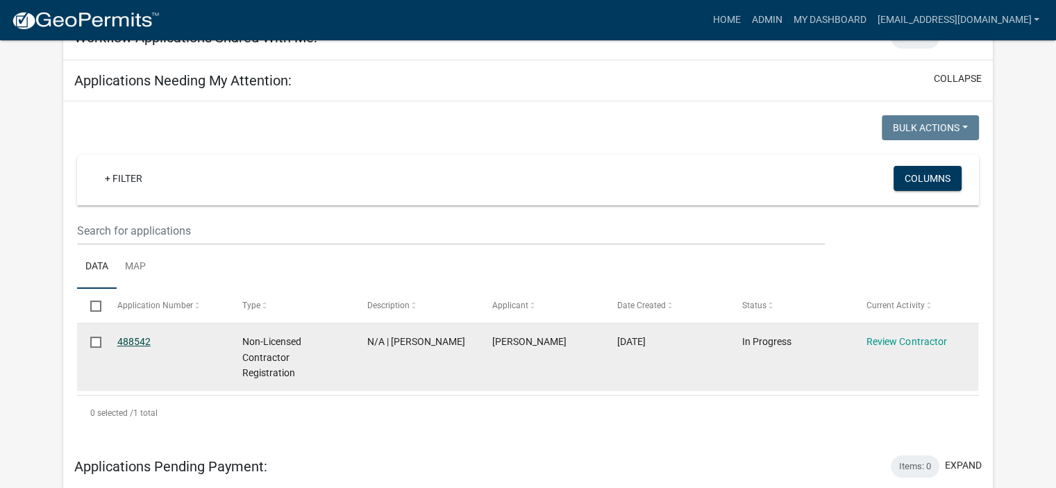
click at [126, 337] on link "488542" at bounding box center [133, 341] width 33 height 11
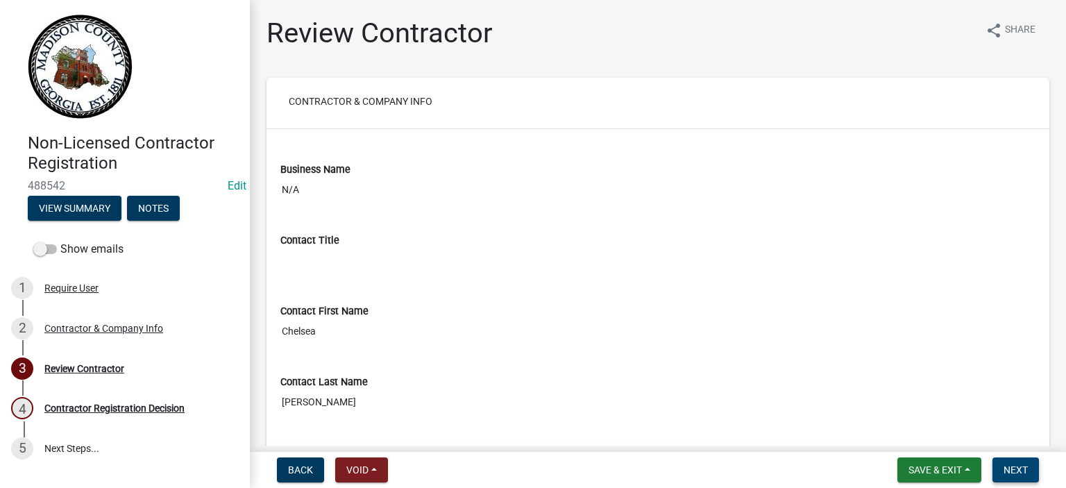
click at [1027, 469] on span "Next" at bounding box center [1016, 469] width 24 height 11
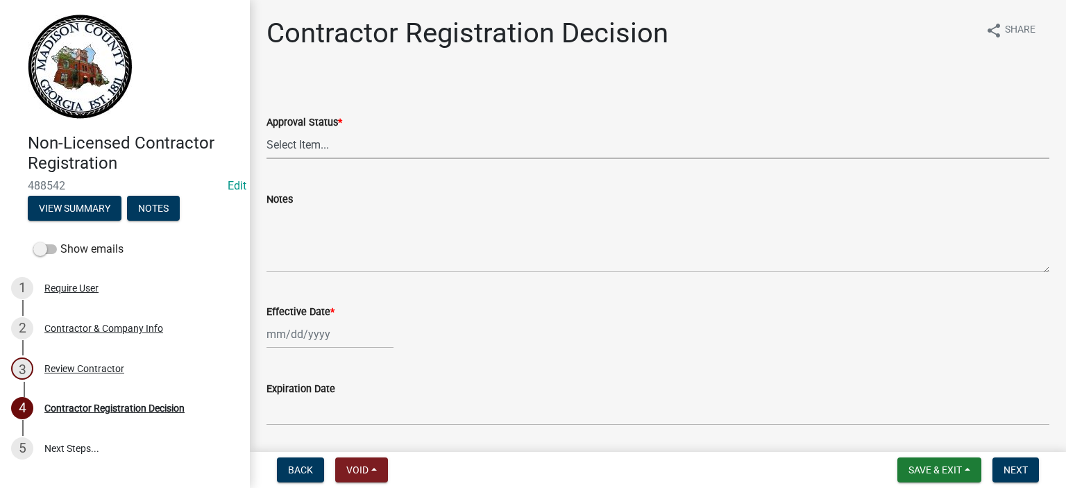
click at [305, 140] on select "Select Item... Approved Denied" at bounding box center [658, 145] width 783 height 28
click at [267, 131] on select "Select Item... Approved Denied" at bounding box center [658, 145] width 783 height 28
select select "4b86b809-39dd-4c68-9f3d-fdb3e7050482"
click at [299, 345] on div at bounding box center [330, 334] width 127 height 28
select select "10"
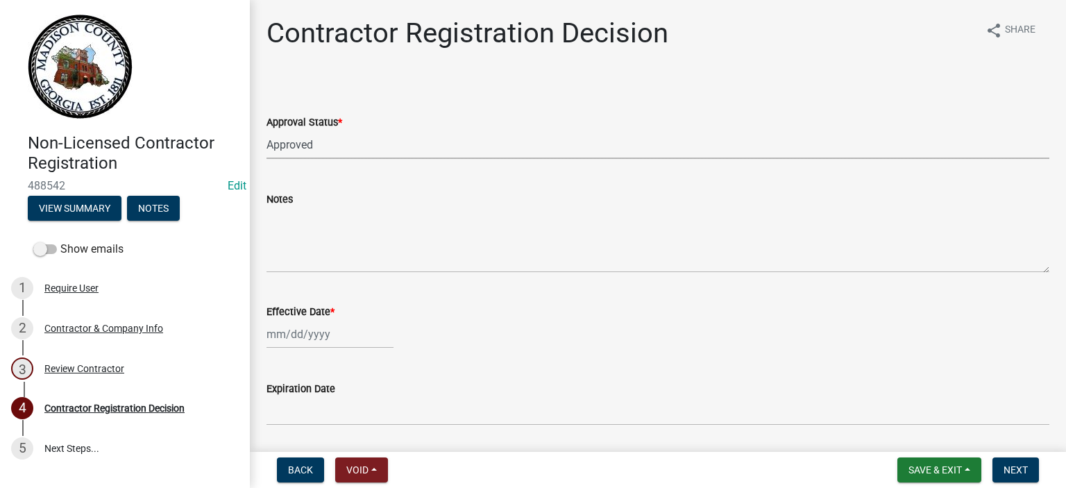
select select "2025"
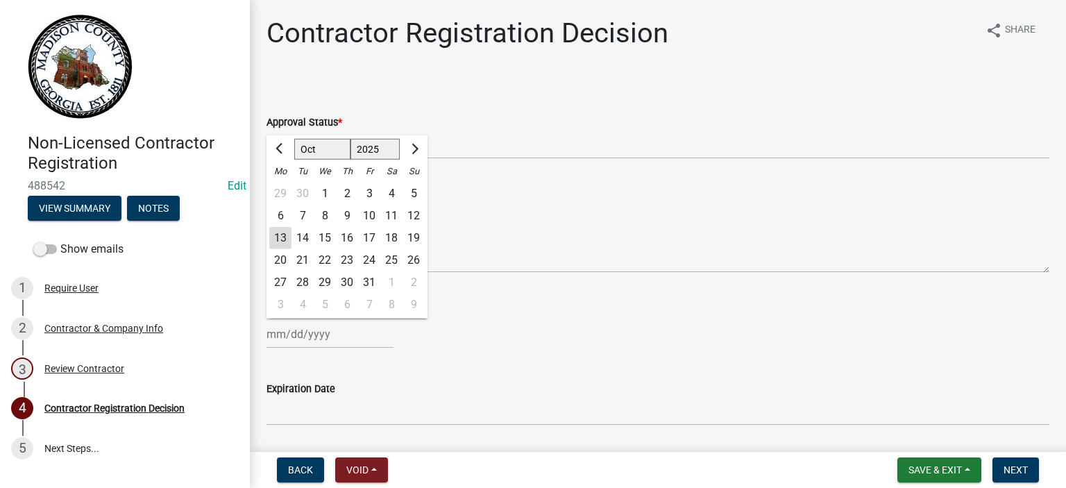
click at [280, 237] on div "13" at bounding box center [280, 238] width 22 height 22
type input "10/13/2025"
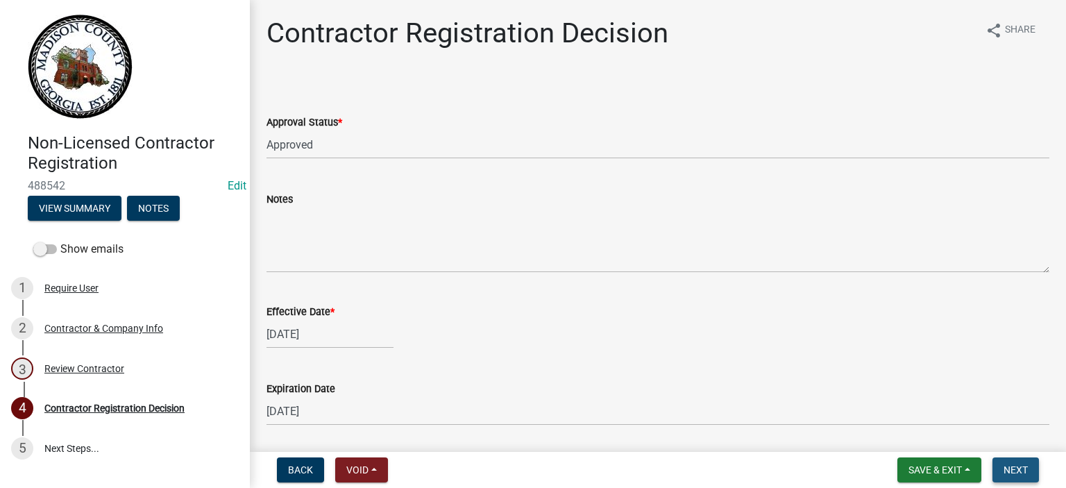
click at [1005, 466] on span "Next" at bounding box center [1016, 469] width 24 height 11
